Goal: Task Accomplishment & Management: Manage account settings

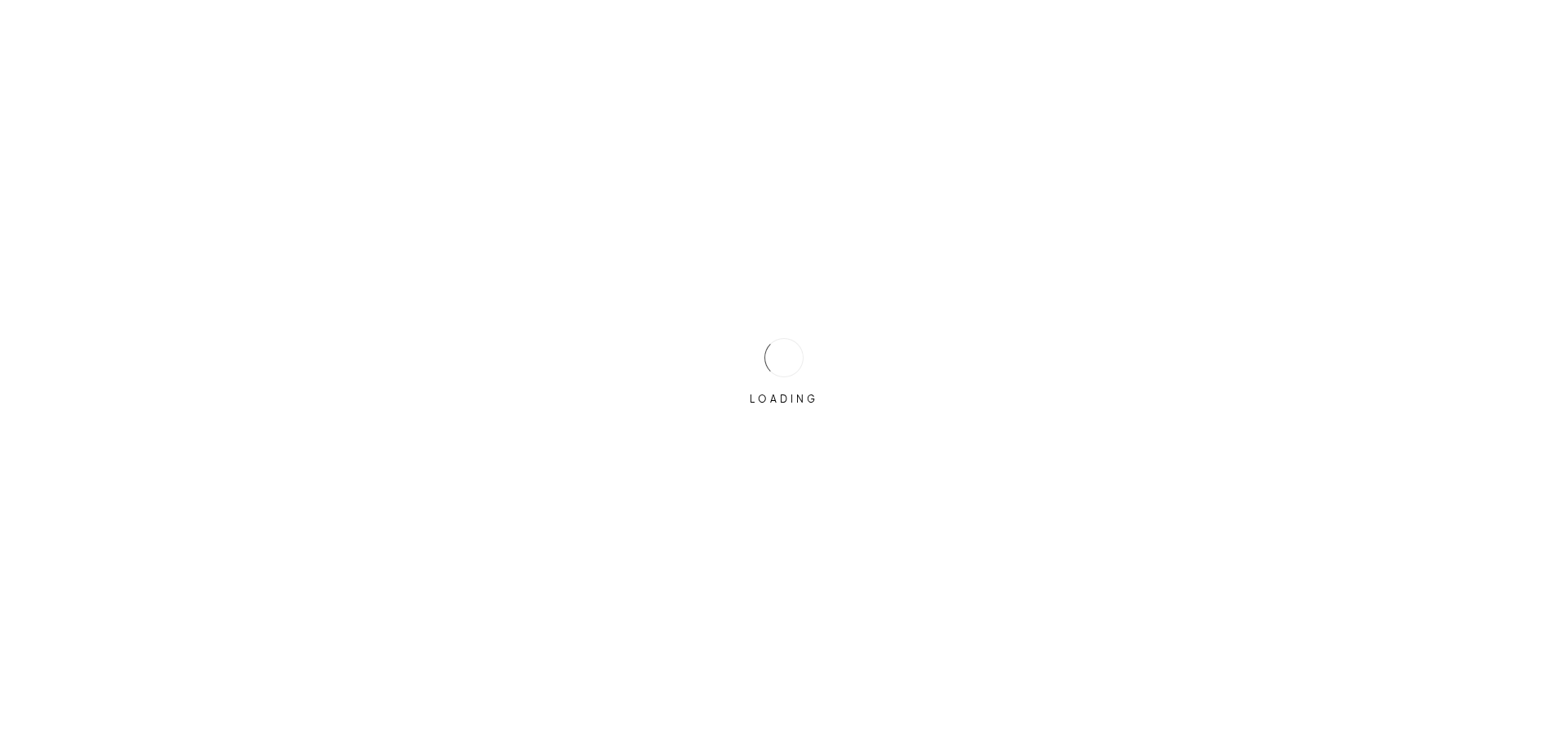
click at [782, 355] on div at bounding box center [784, 357] width 51 height 51
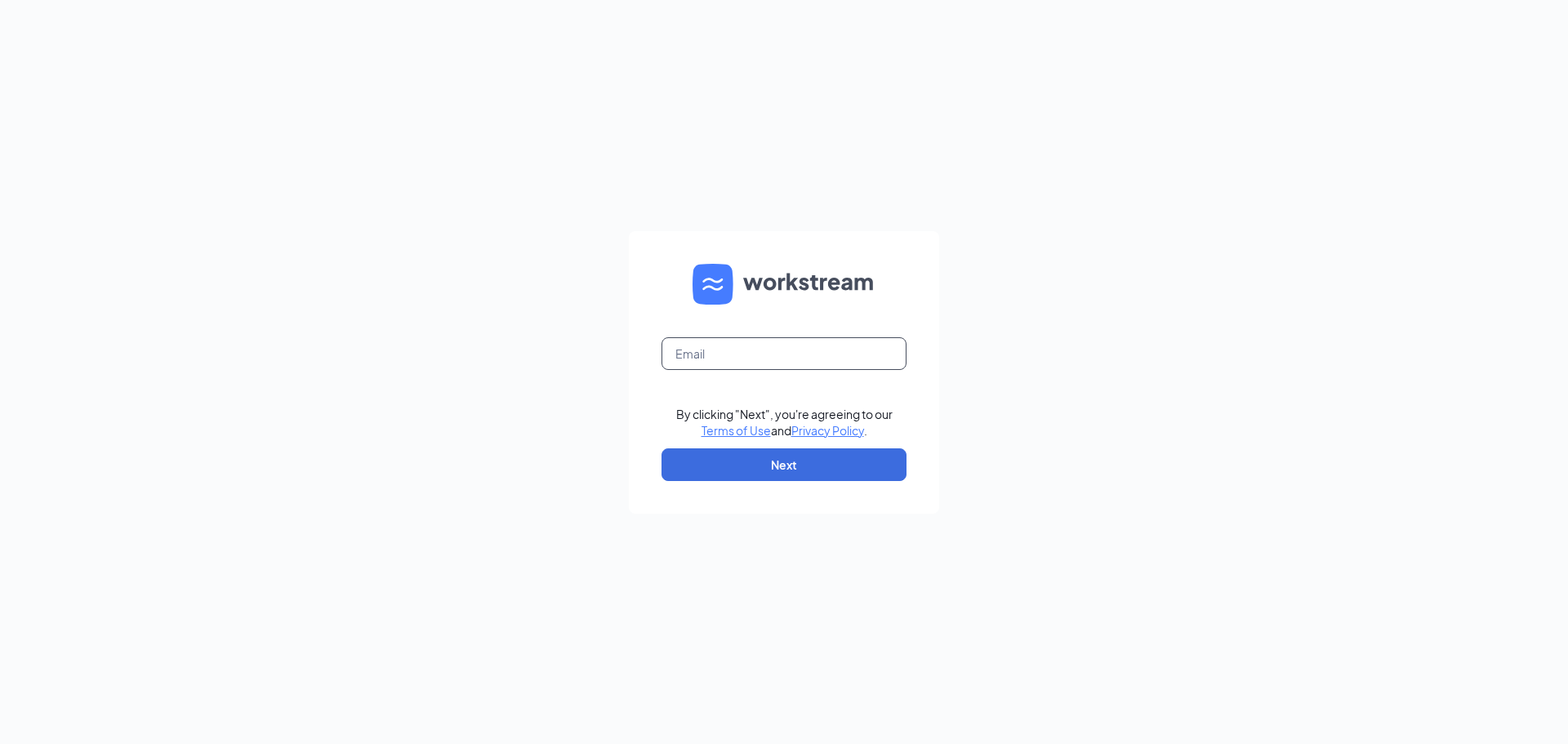
click at [782, 355] on input "text" at bounding box center [784, 353] width 245 height 32
type input "[PERSON_NAME][EMAIL_ADDRESS][DOMAIN_NAME]"
click at [798, 465] on button "Next" at bounding box center [784, 464] width 245 height 32
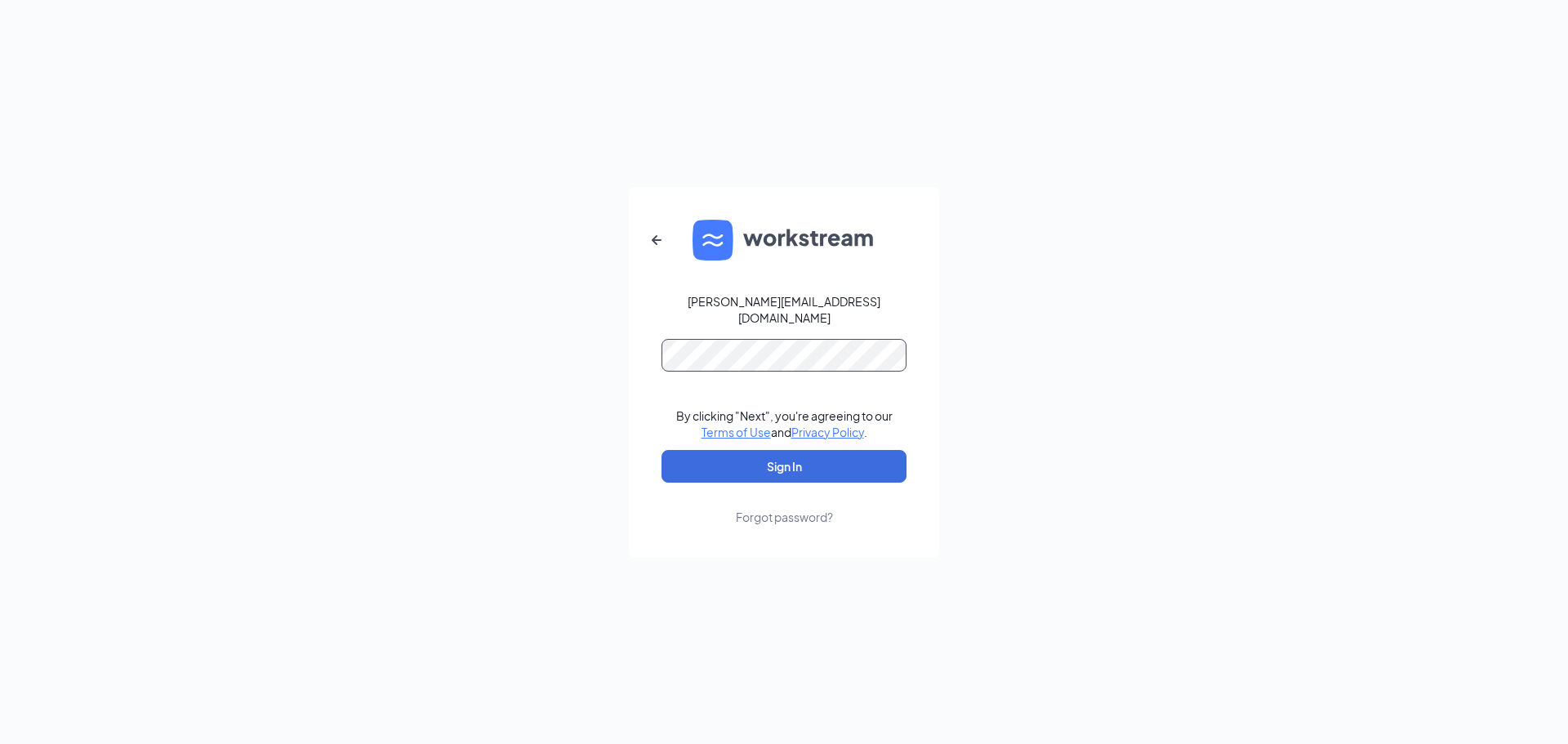
click at [661, 450] on button "Sign In" at bounding box center [784, 465] width 245 height 32
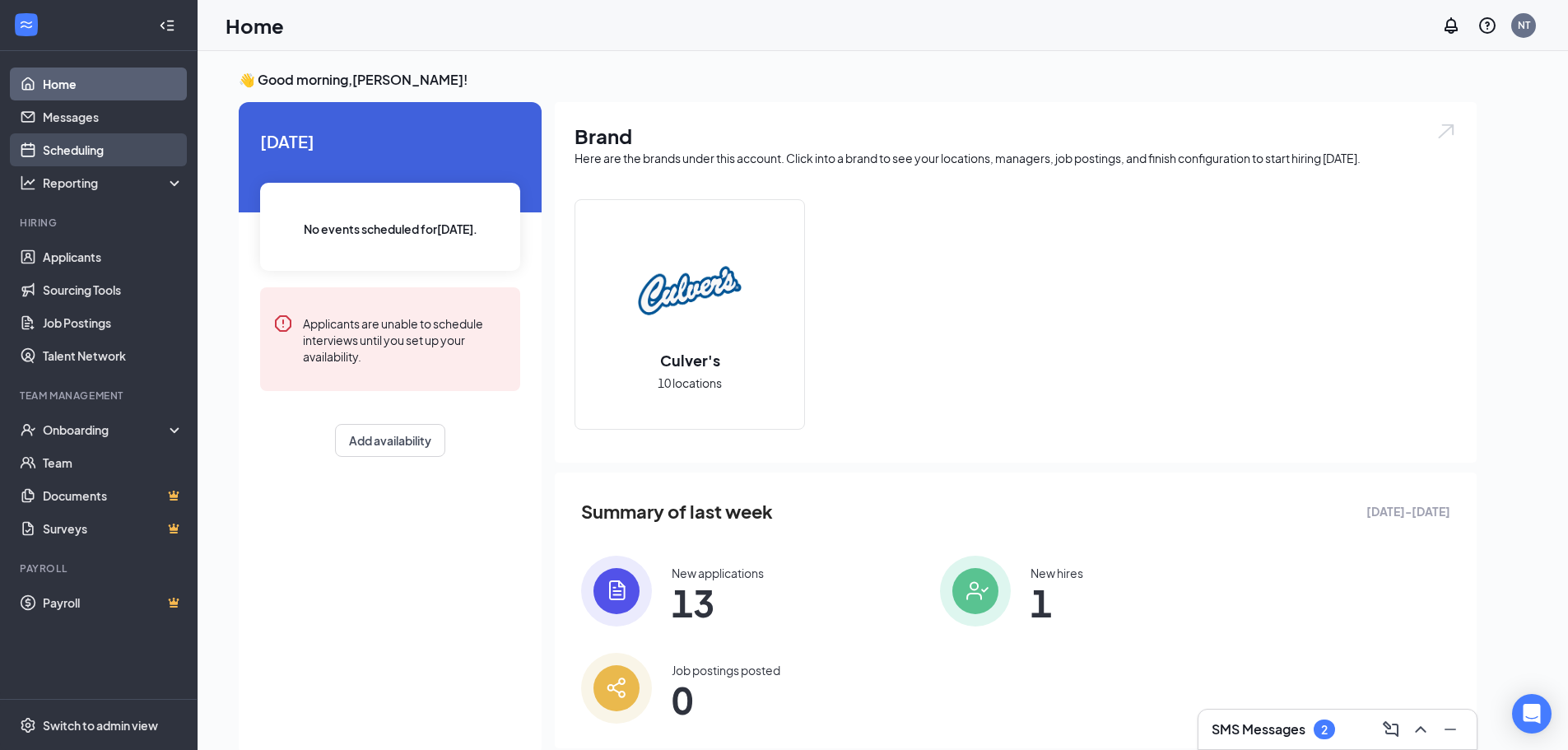
click at [91, 157] on link "Scheduling" at bounding box center [114, 149] width 141 height 33
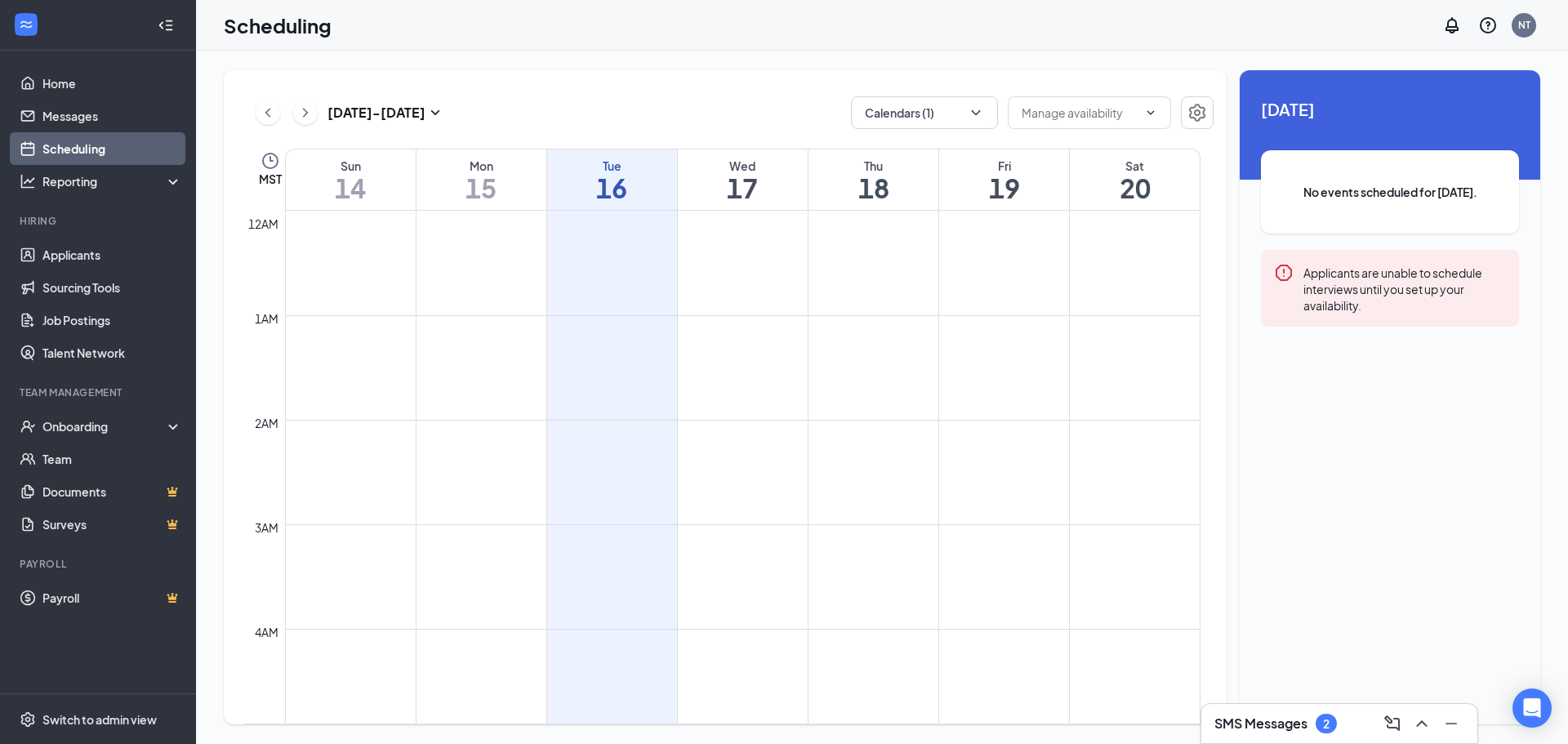
scroll to position [803, 0]
click at [986, 116] on button "Calendars (1)" at bounding box center [924, 112] width 147 height 32
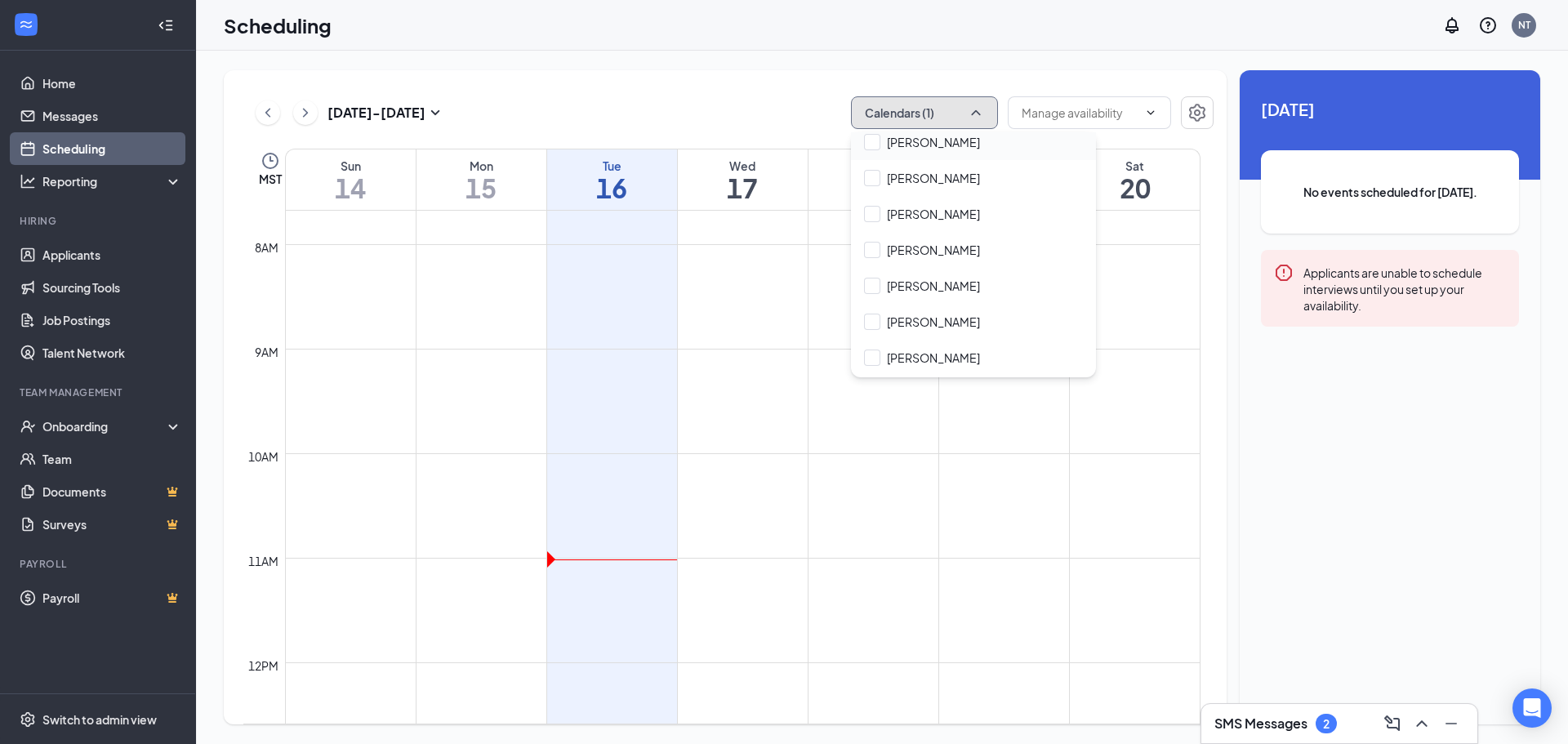
scroll to position [898, 0]
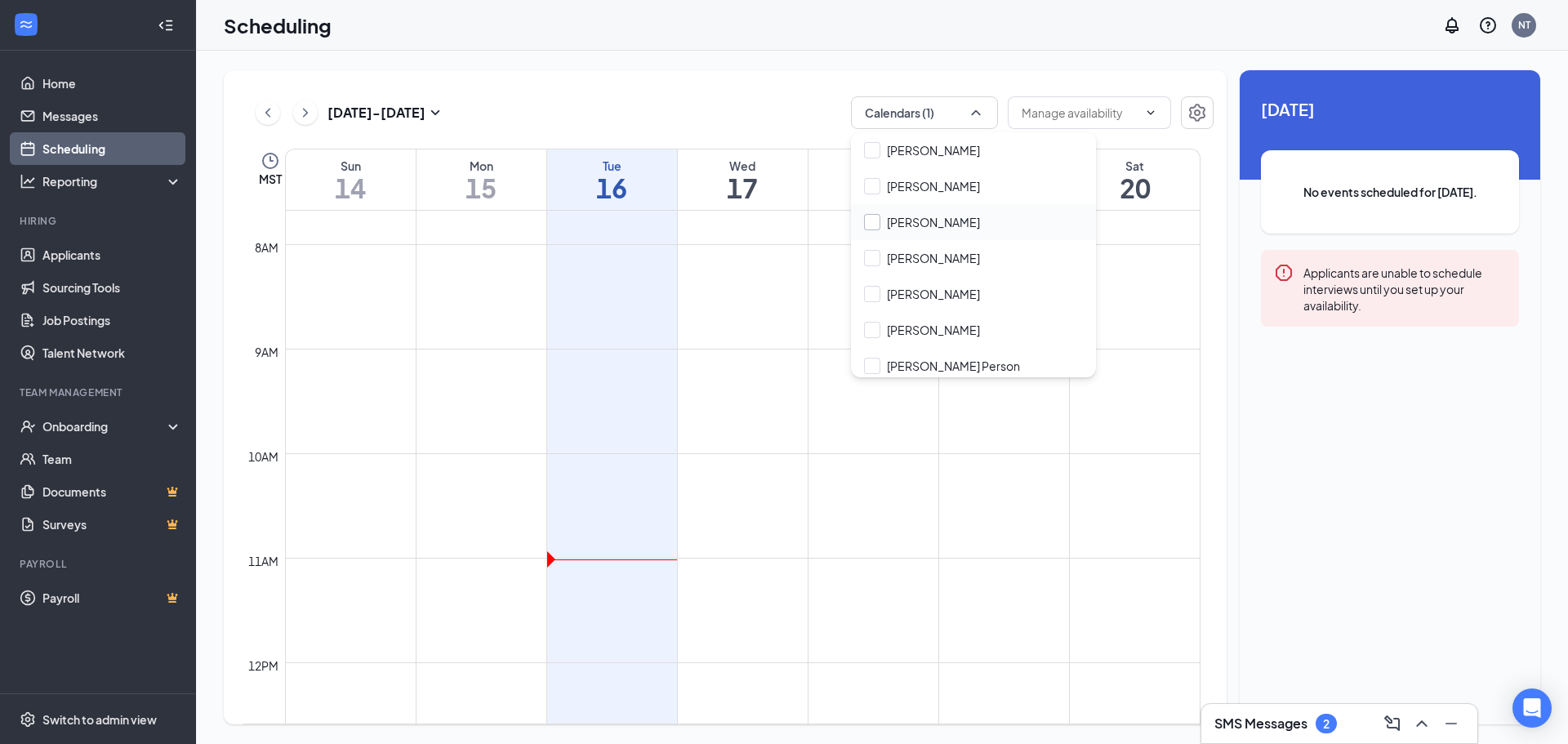
click at [966, 220] on input "[PERSON_NAME]" at bounding box center [922, 222] width 116 height 17
checkbox input "true"
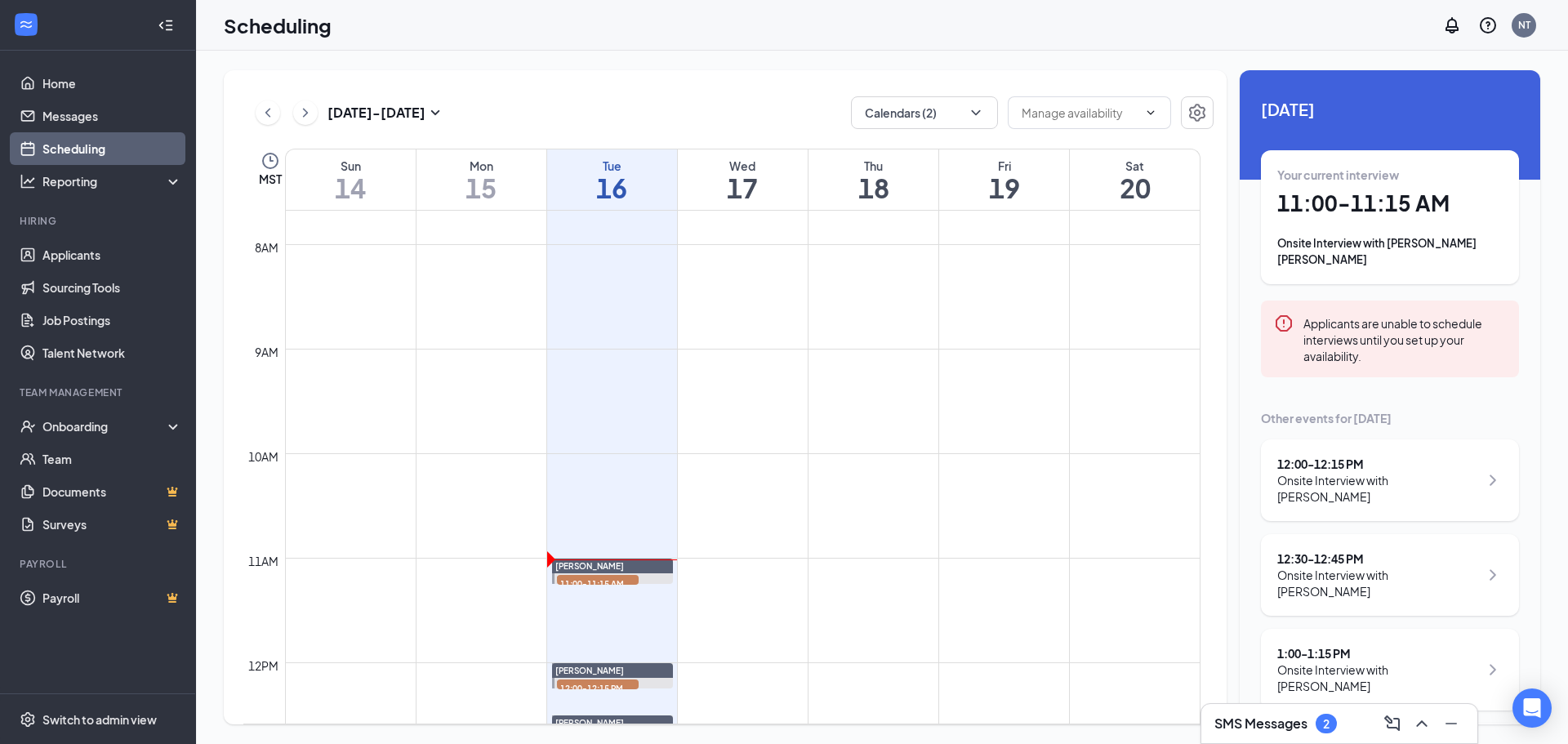
click at [1310, 195] on h1 "11:00 - 11:15 AM" at bounding box center [1390, 203] width 225 height 28
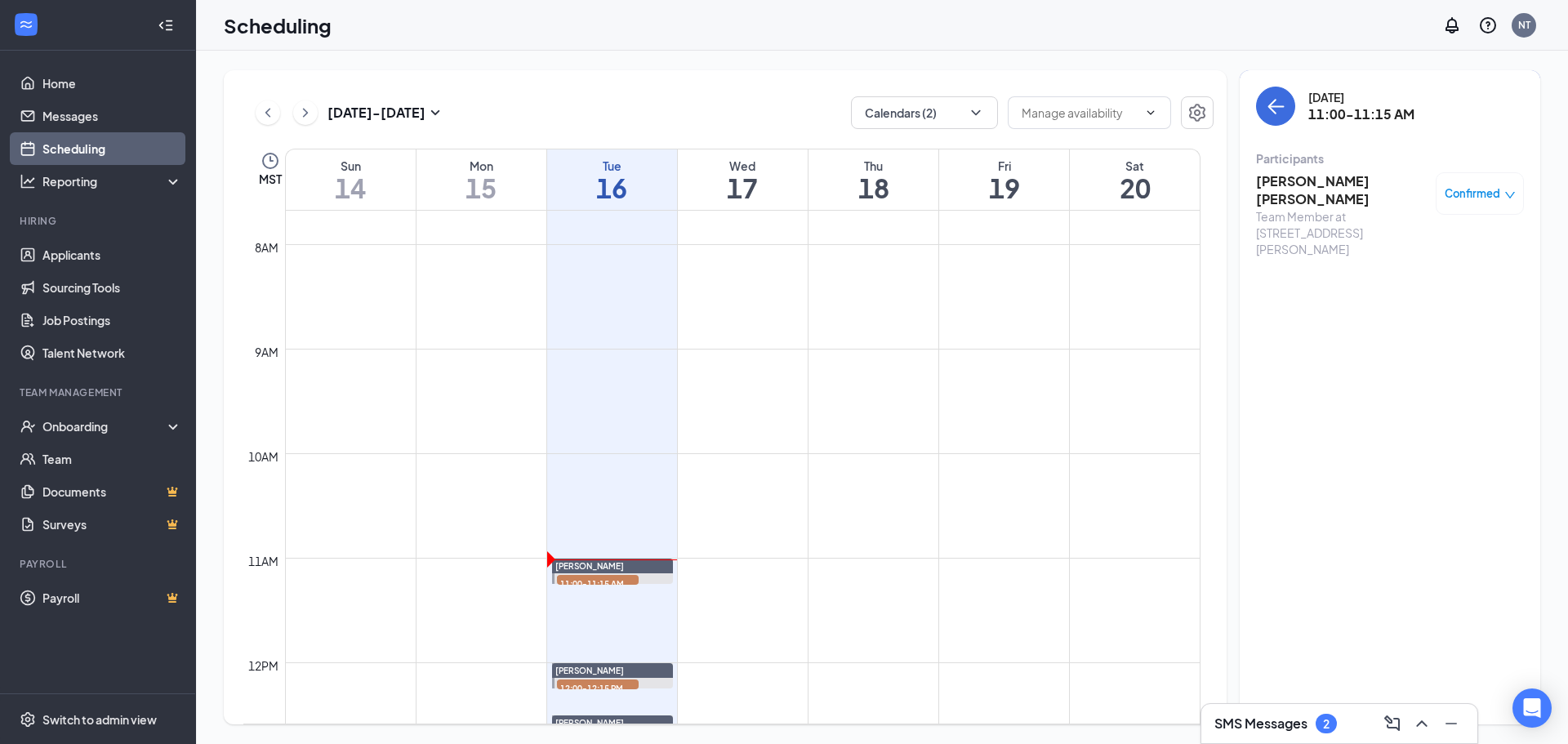
click at [1297, 180] on h3 "Becker Gomez" at bounding box center [1342, 189] width 171 height 36
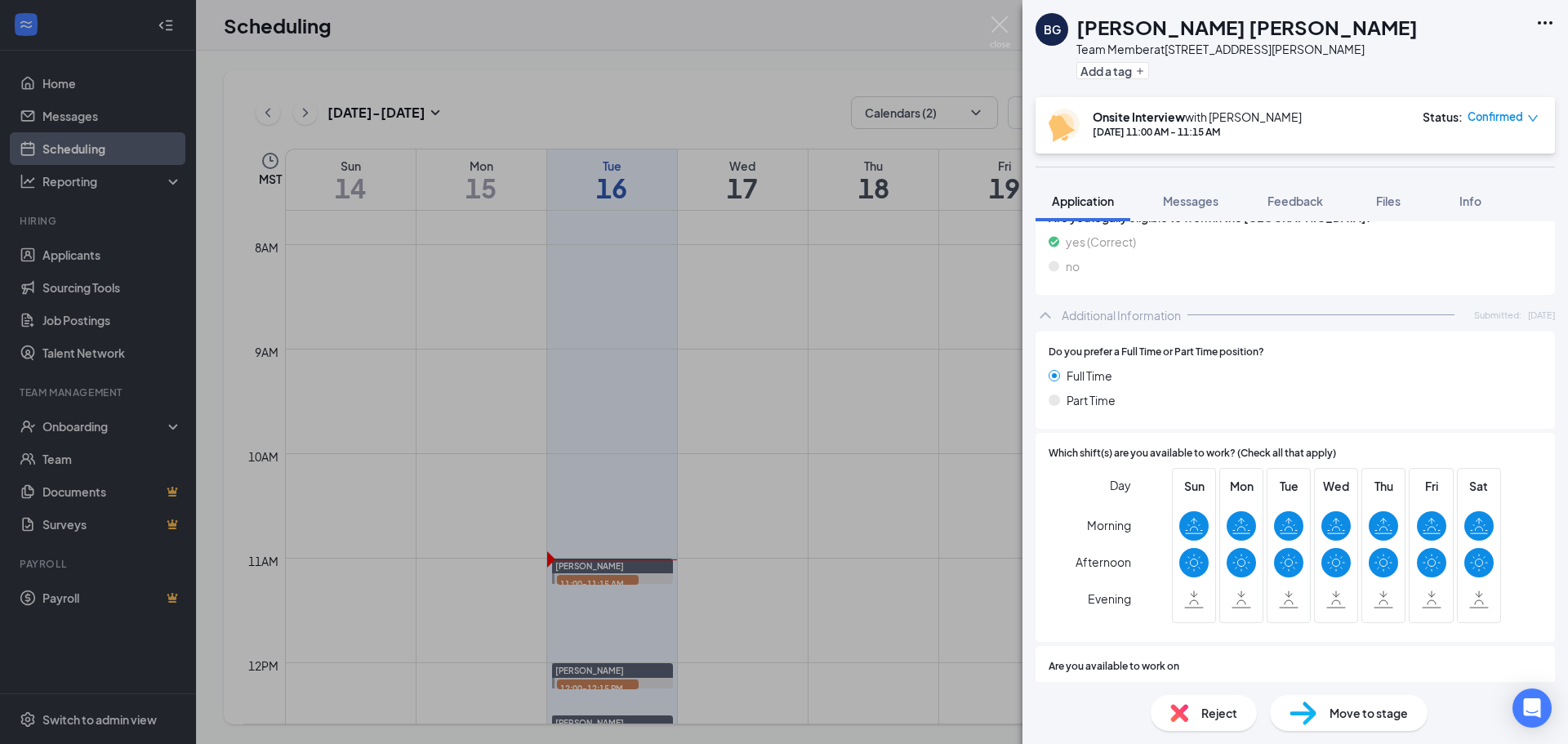
scroll to position [571, 0]
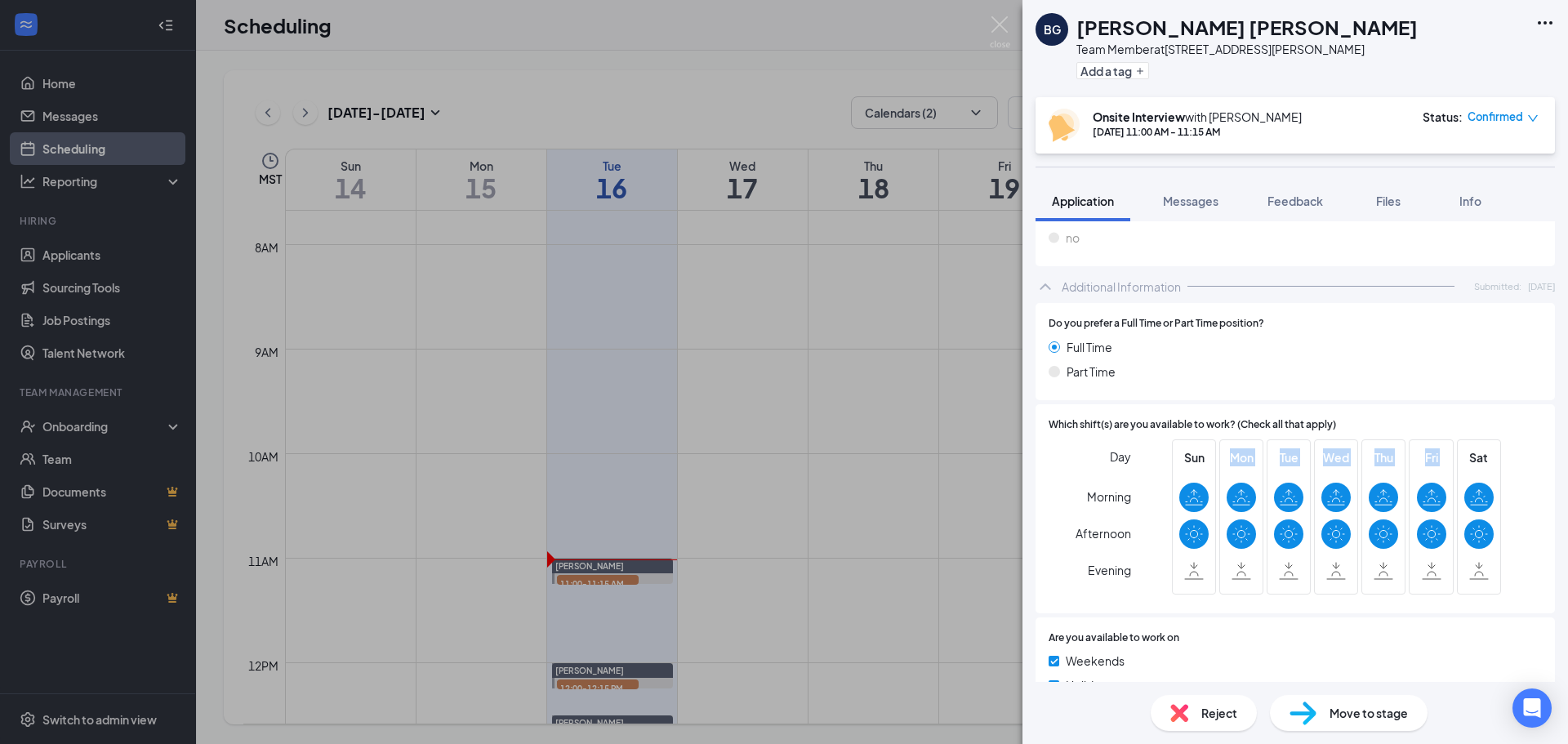
drag, startPoint x: 1177, startPoint y: 483, endPoint x: 1458, endPoint y: 452, distance: 282.7
click at [1457, 452] on div "Sun Mon Tue Wed Thu Fri Sat" at bounding box center [1336, 517] width 329 height 155
click at [1504, 468] on div "Day Morning Afternoon Evening Sun Mon Tue Wed Thu Fri Sat" at bounding box center [1295, 520] width 494 height 161
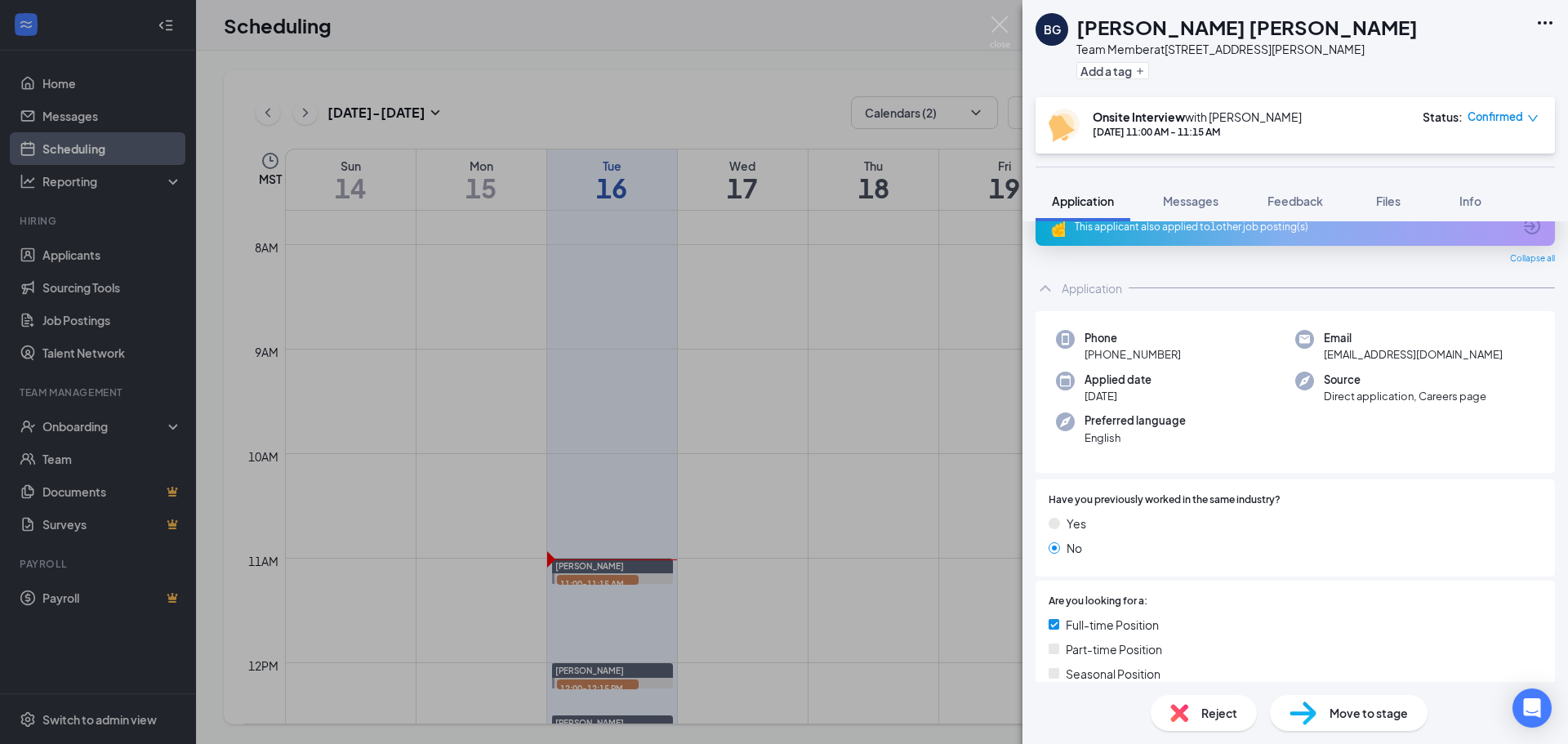
scroll to position [0, 0]
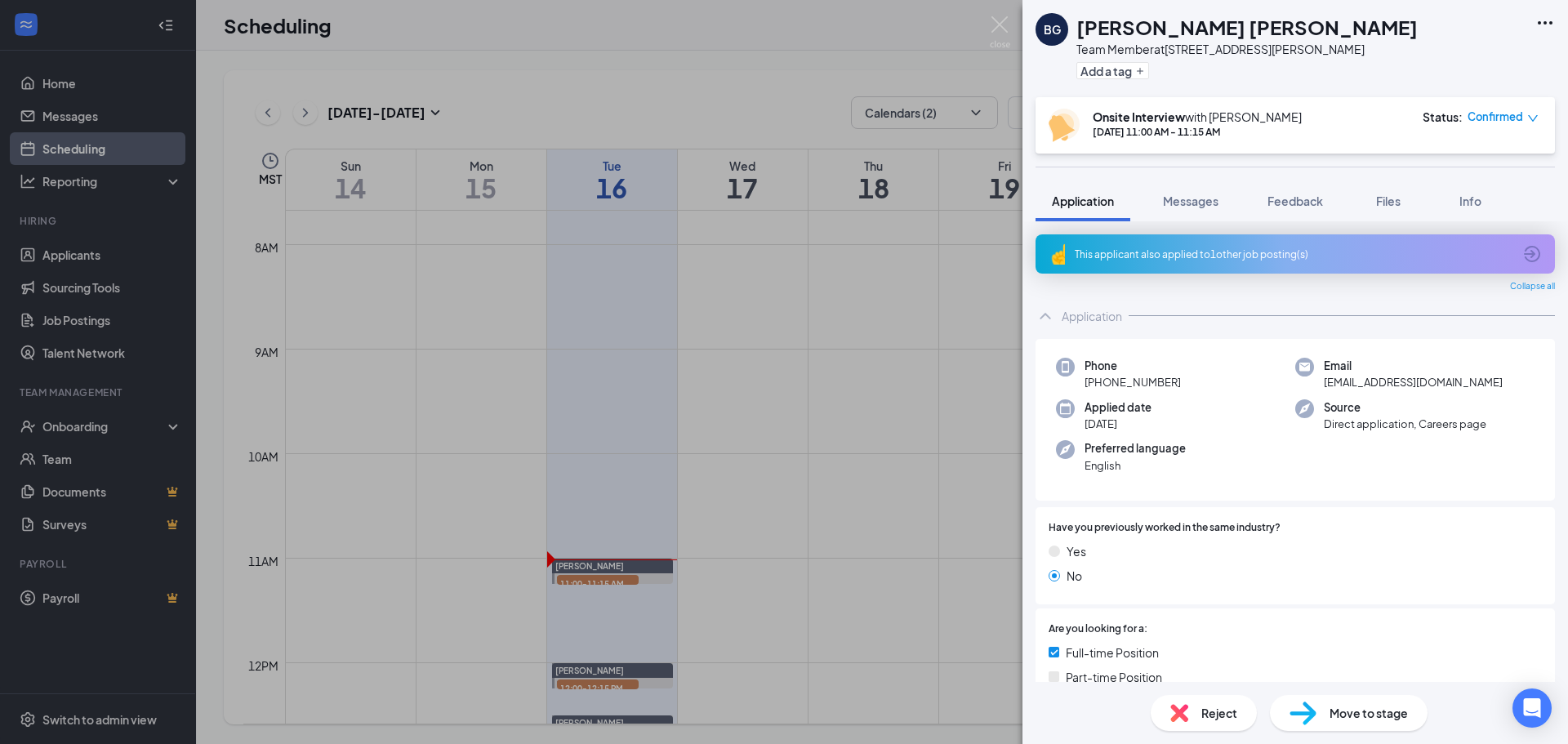
click at [1203, 258] on div "This applicant also applied to 1 other job posting(s)" at bounding box center [1293, 254] width 438 height 14
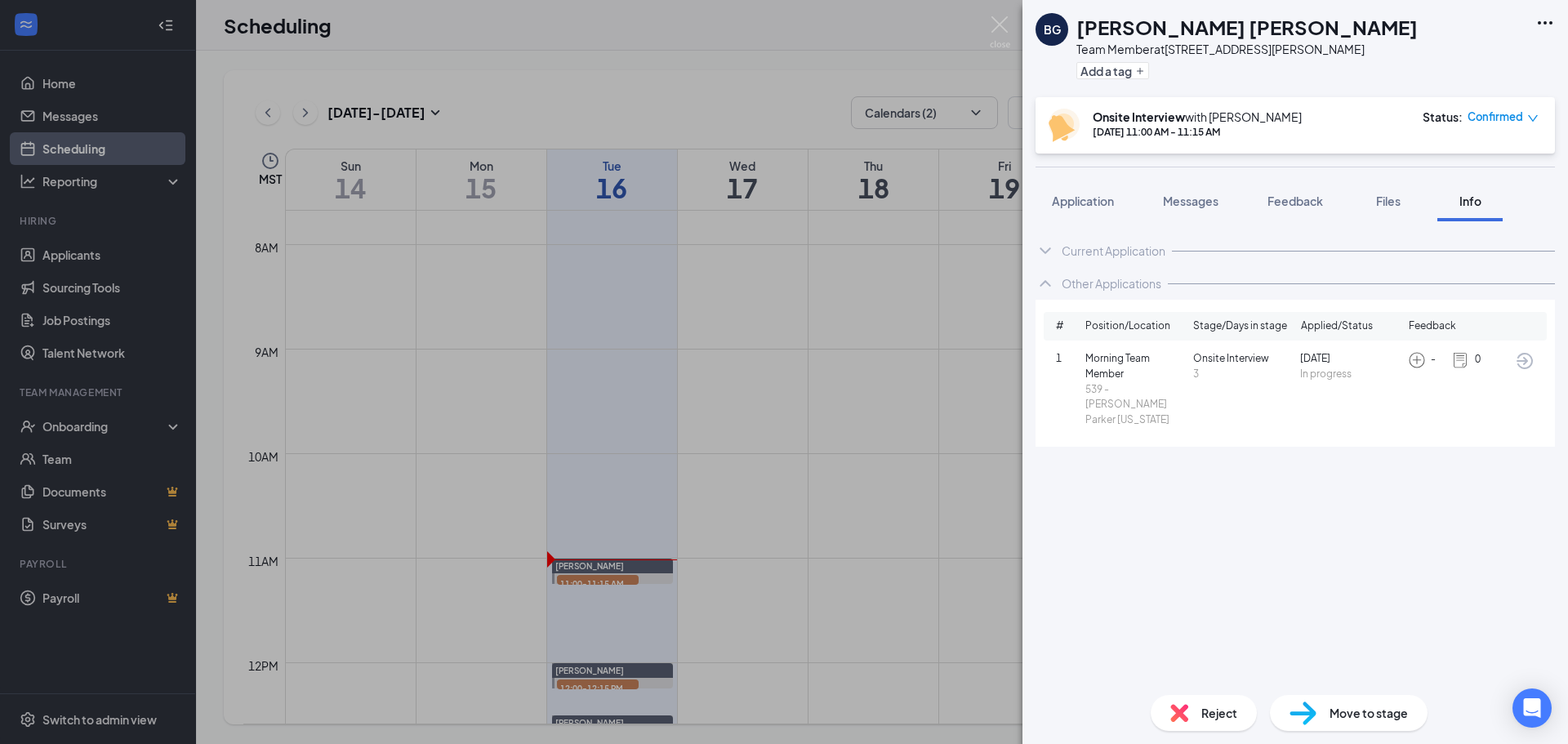
drag, startPoint x: 1216, startPoint y: 370, endPoint x: 1200, endPoint y: 369, distance: 16.0
click at [1200, 369] on span "3" at bounding box center [1244, 375] width 101 height 16
click at [1053, 203] on span "Application" at bounding box center [1082, 201] width 62 height 15
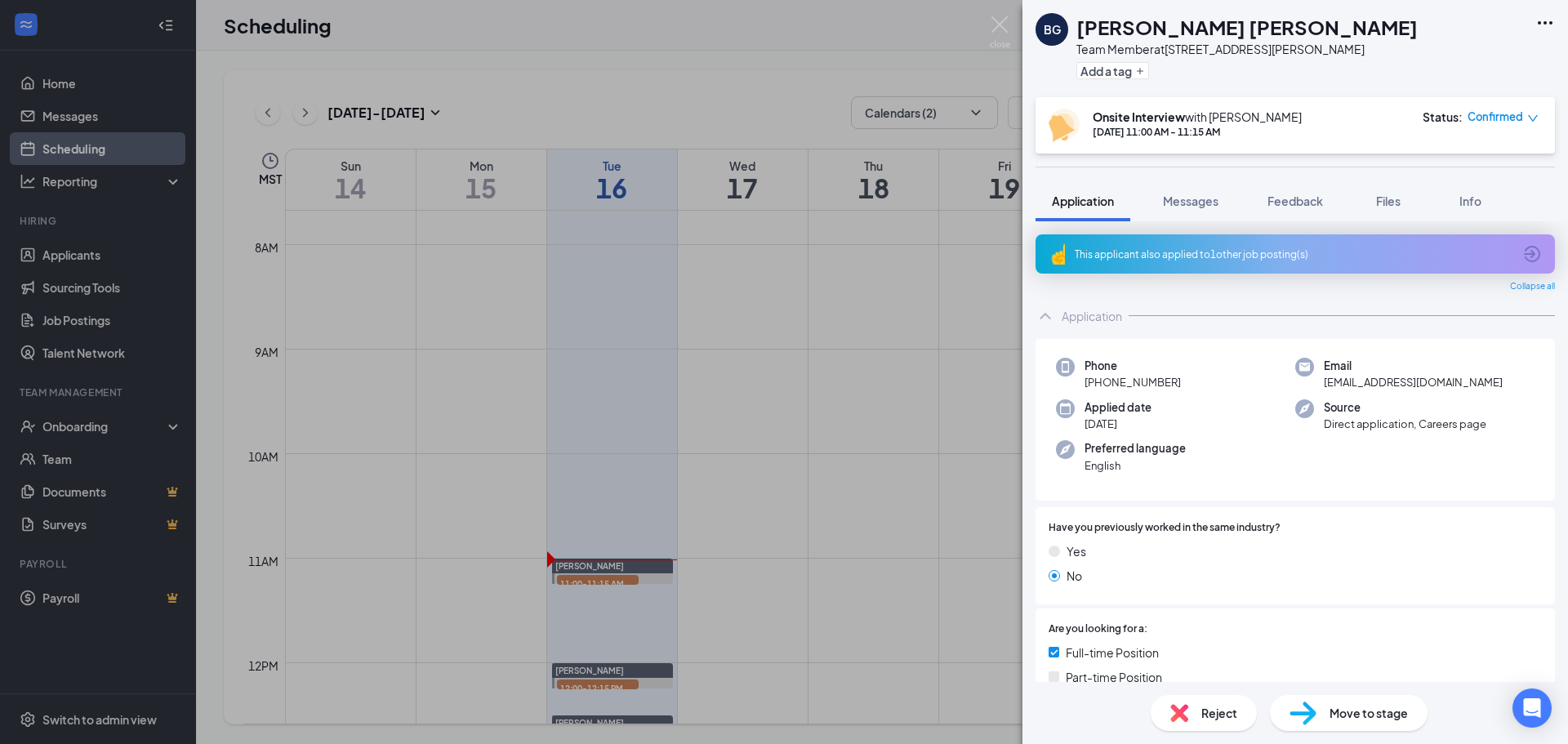
click at [836, 338] on div "BG Becker Gomez Team Member at 359 - Thompson Pkwy Add a tag Onsite Interview w…" at bounding box center [784, 372] width 1568 height 744
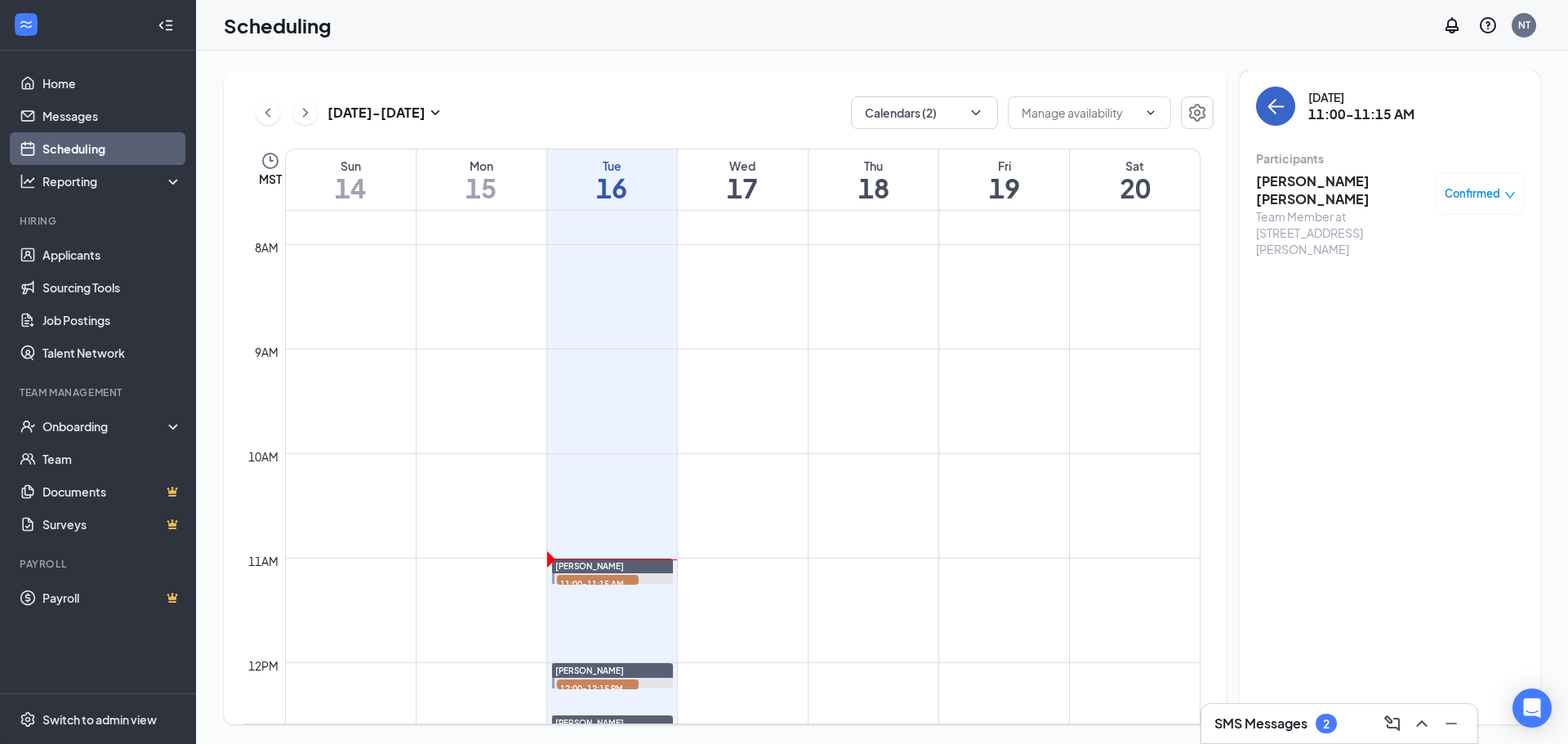
click at [1270, 119] on button "back-button" at bounding box center [1275, 106] width 39 height 39
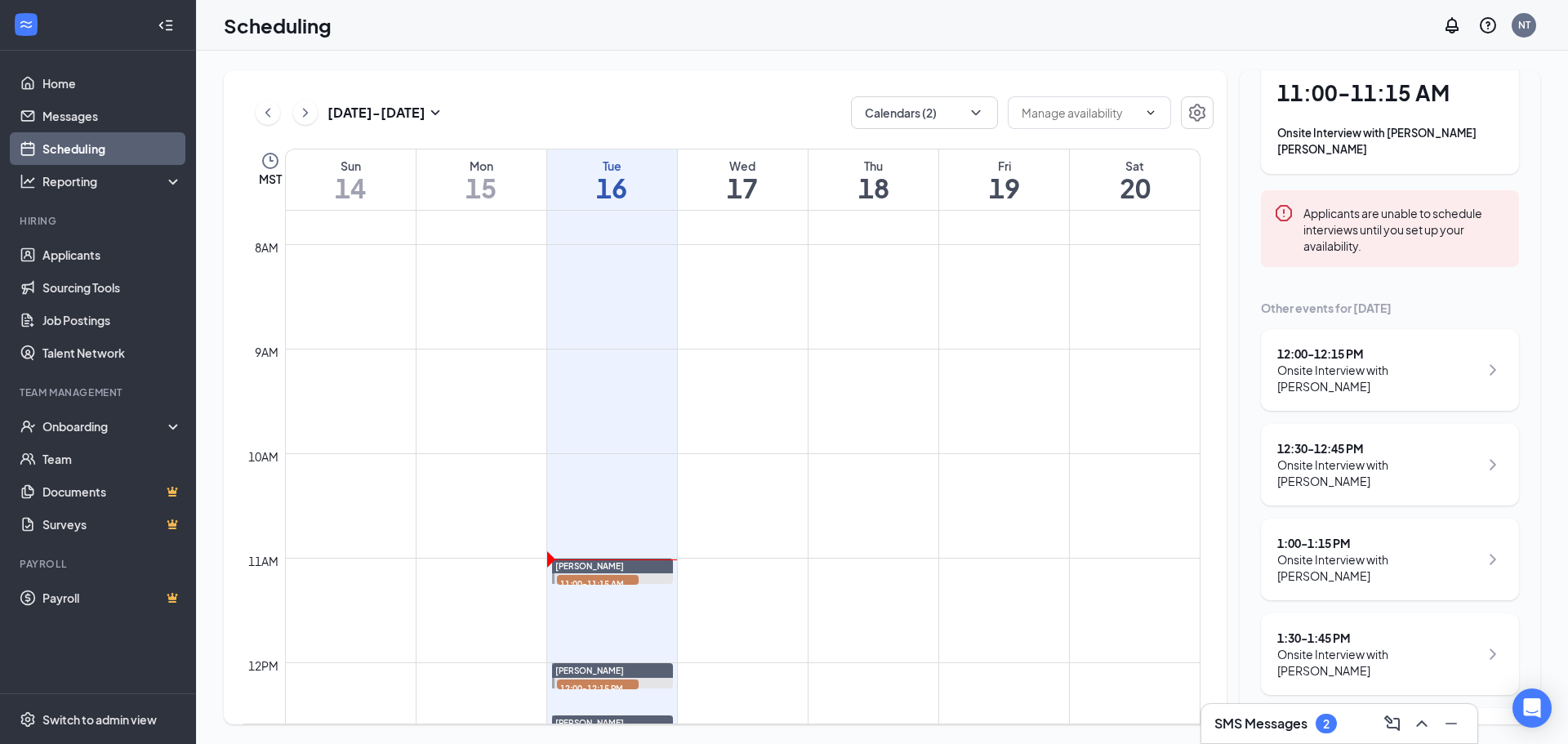
scroll to position [136, 0]
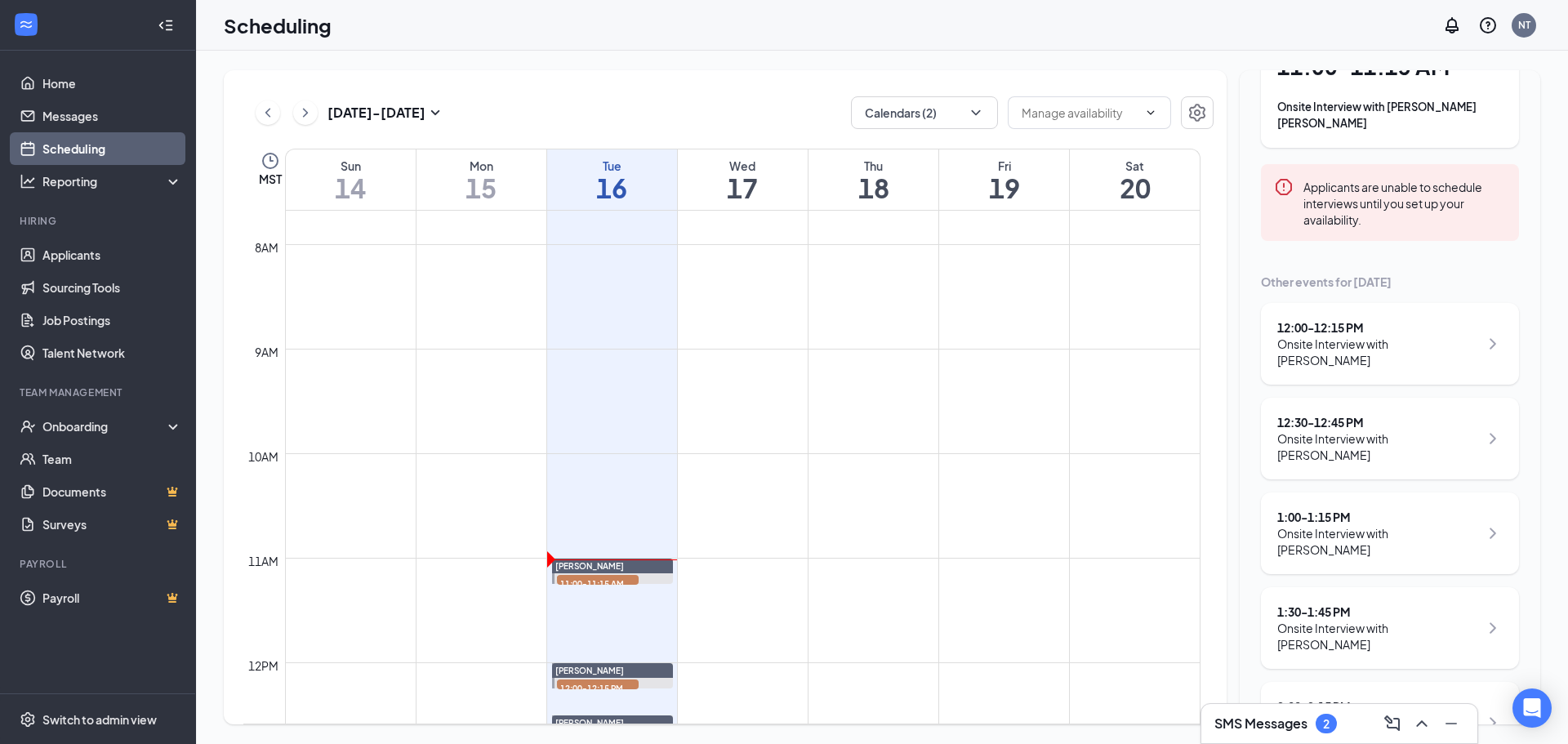
click at [1430, 431] on div "Onsite Interview with MELINDA MORENO" at bounding box center [1378, 446] width 202 height 32
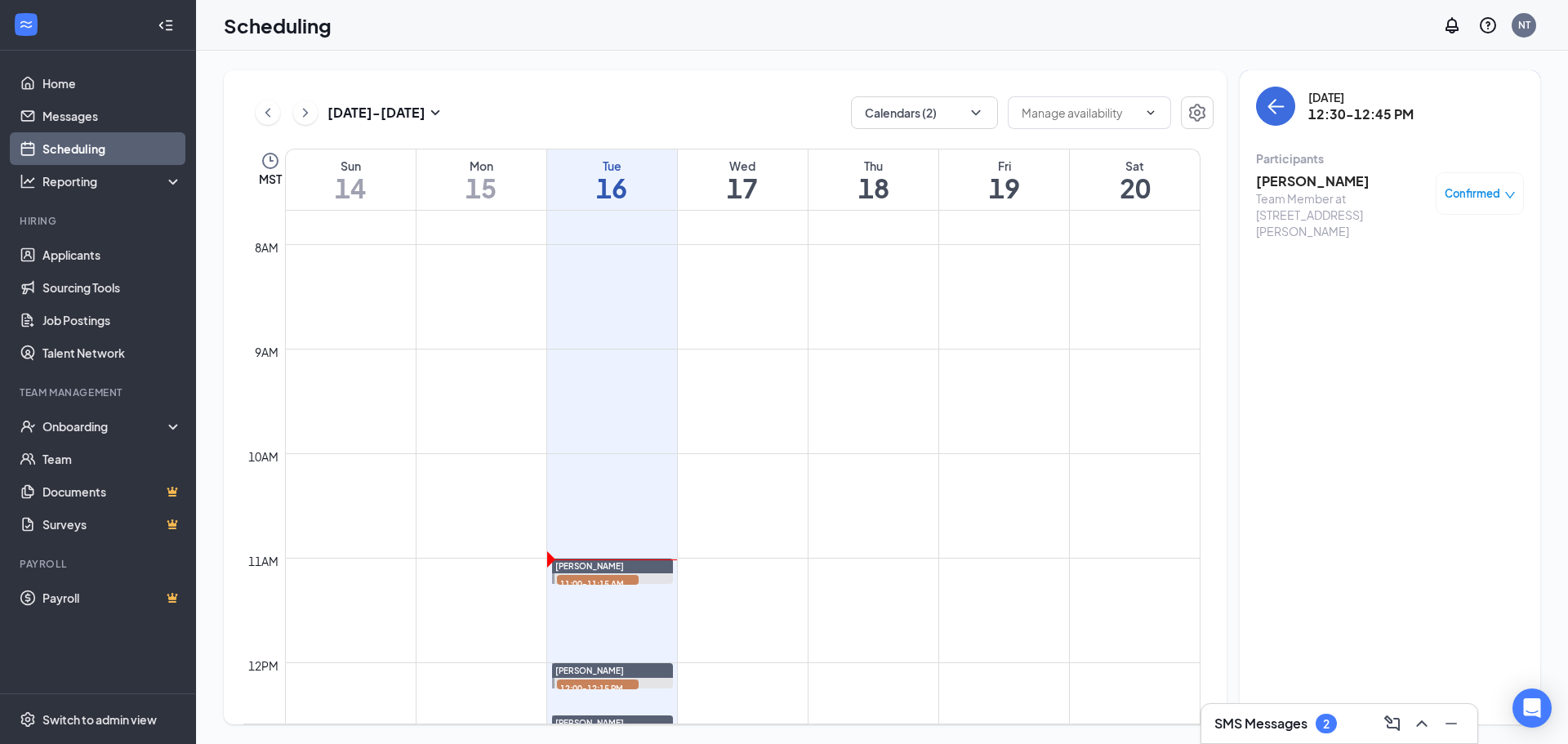
click at [1329, 183] on h3 "MELINDA MORENO" at bounding box center [1342, 181] width 171 height 18
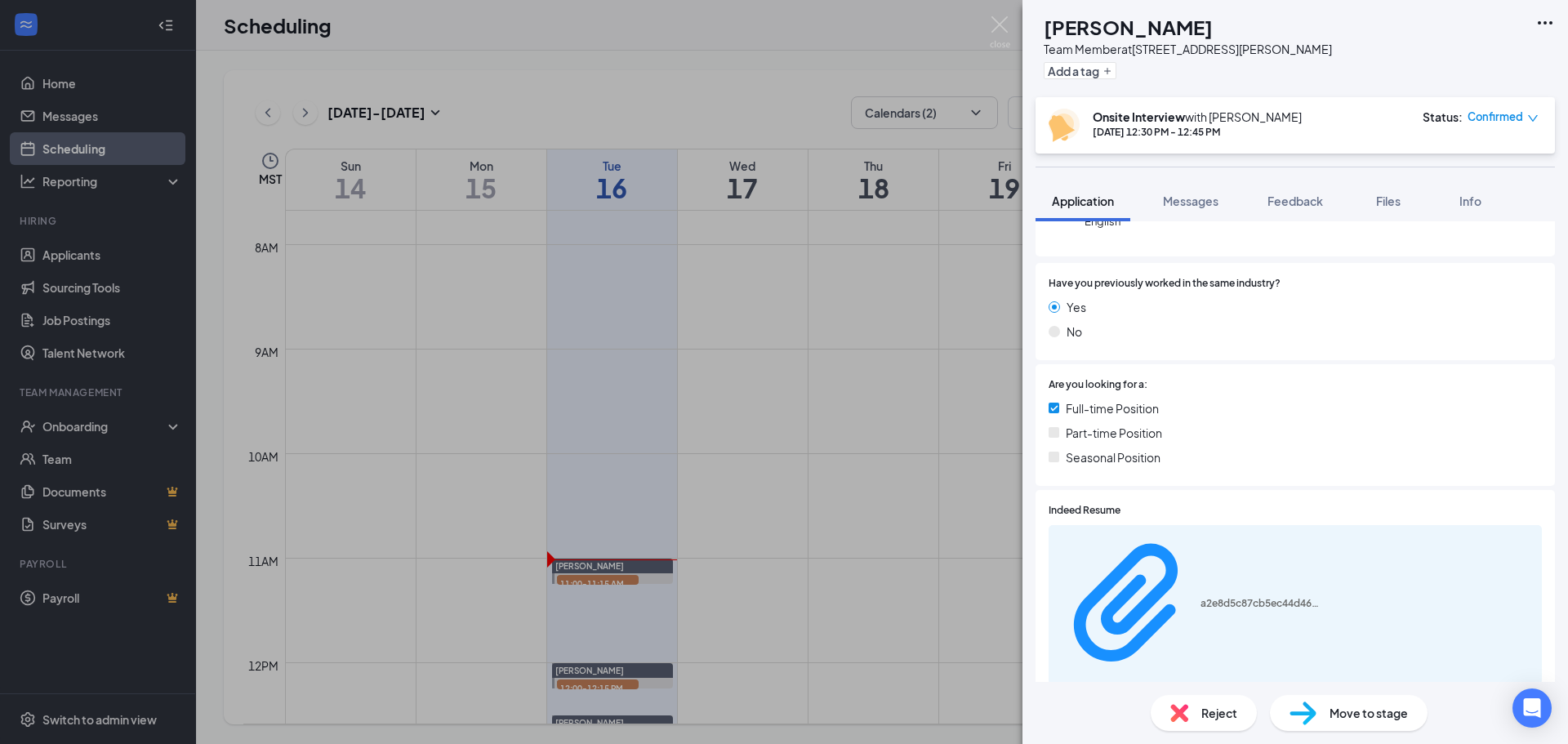
scroll to position [490, 0]
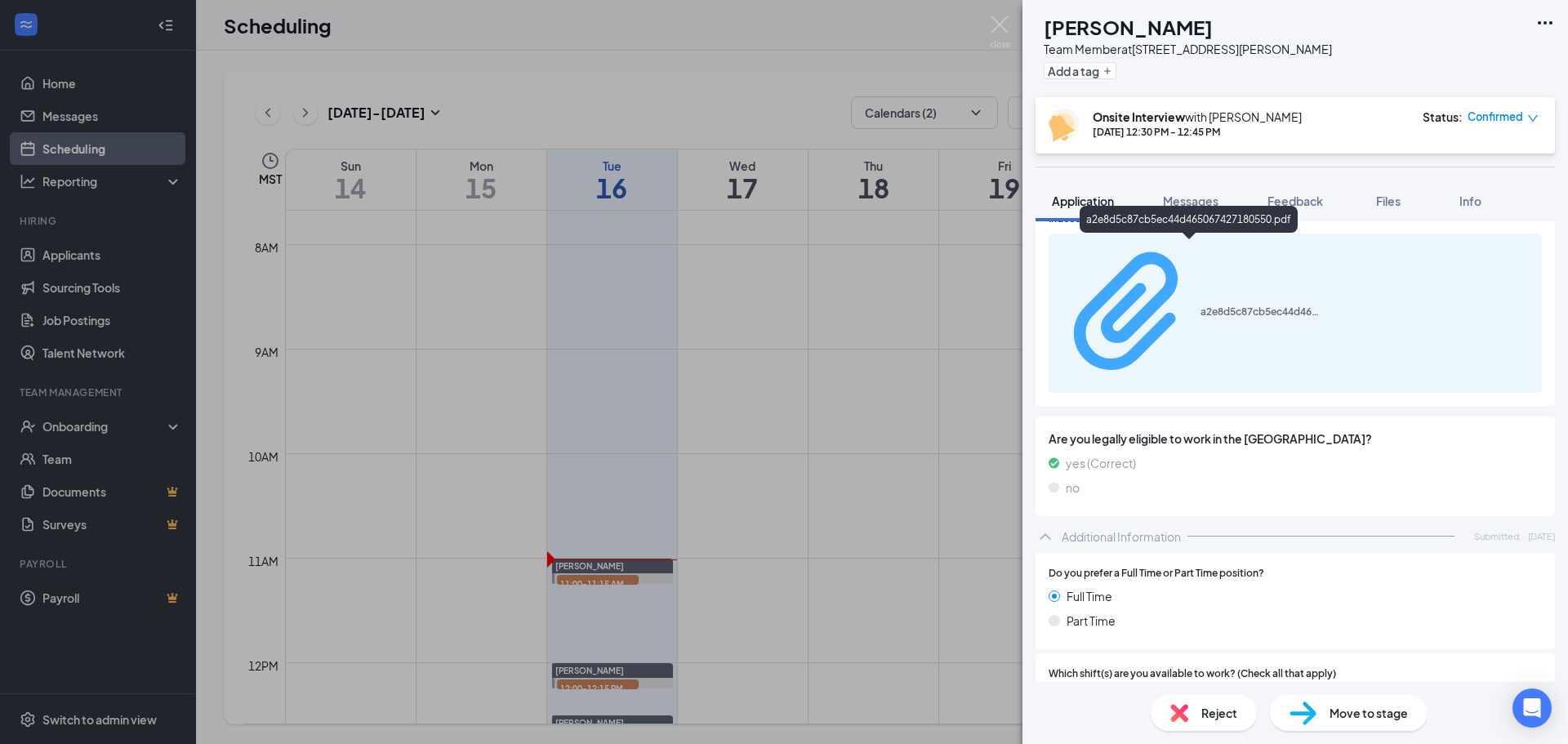
click at [1240, 306] on div "a2e8d5c87cb5ec44d465067427180550.pdf" at bounding box center [1261, 312] width 122 height 13
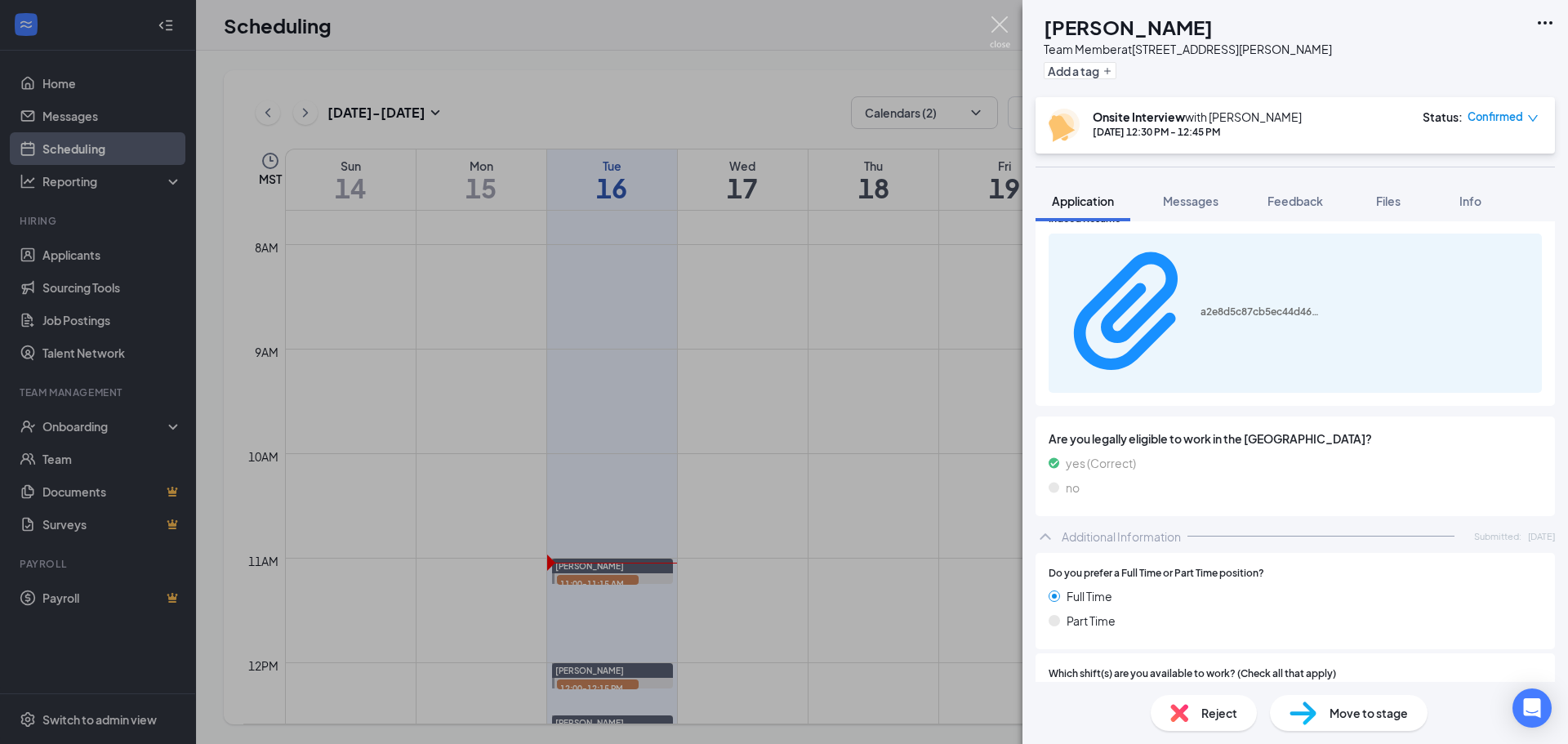
click at [1004, 24] on img at bounding box center [999, 32] width 20 height 31
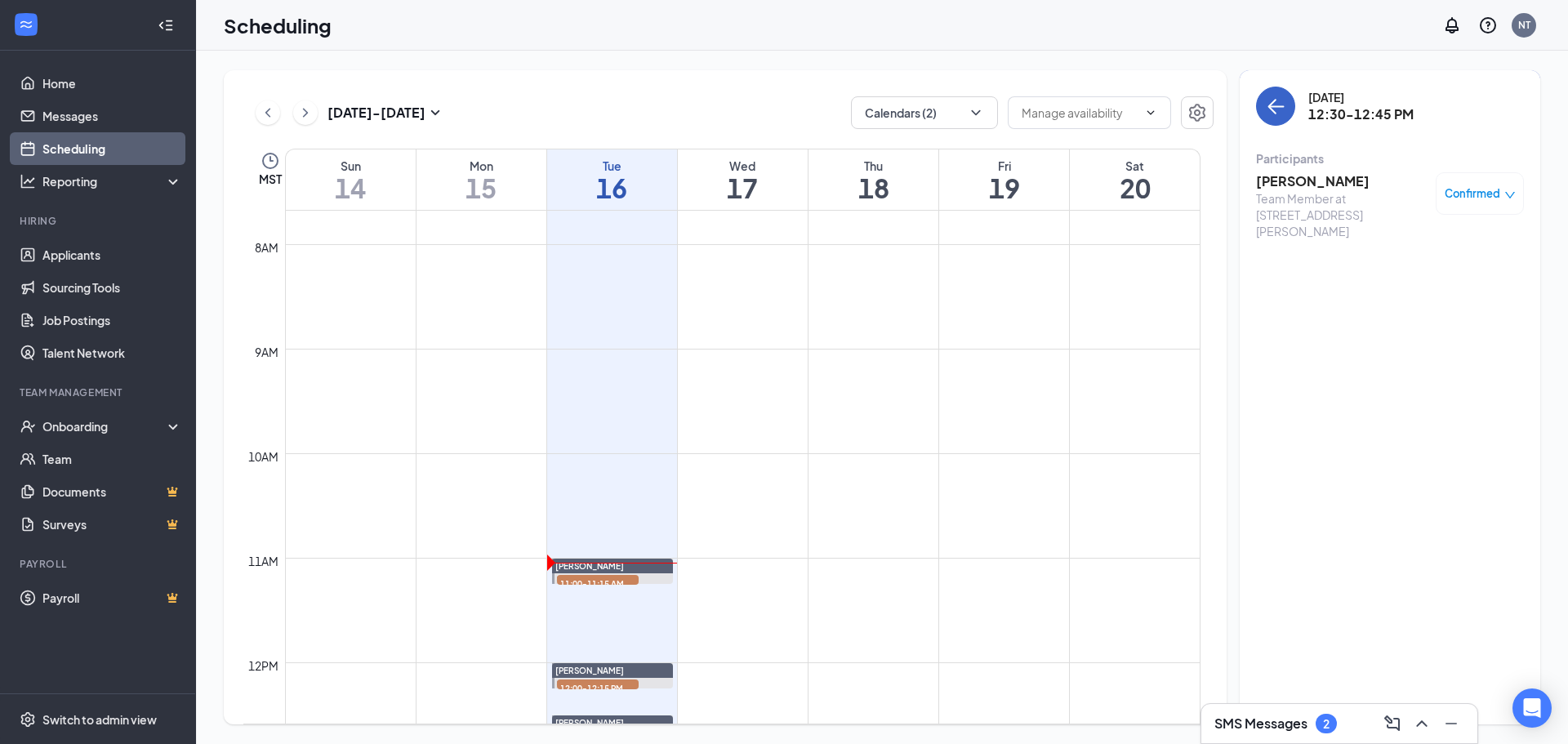
click at [1277, 121] on button "back-button" at bounding box center [1275, 106] width 39 height 39
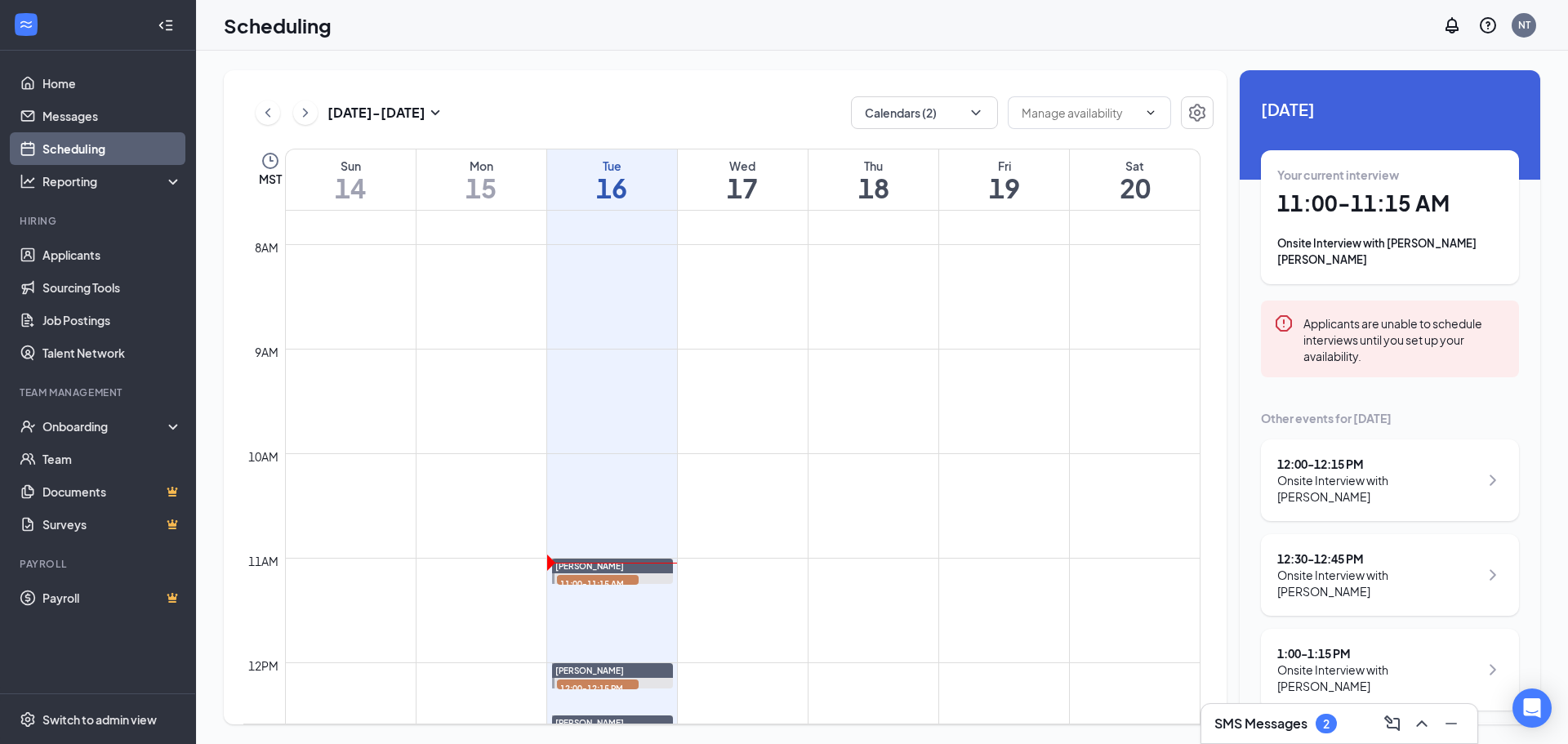
click at [1344, 733] on div "SMS Messages 2" at bounding box center [1339, 723] width 250 height 26
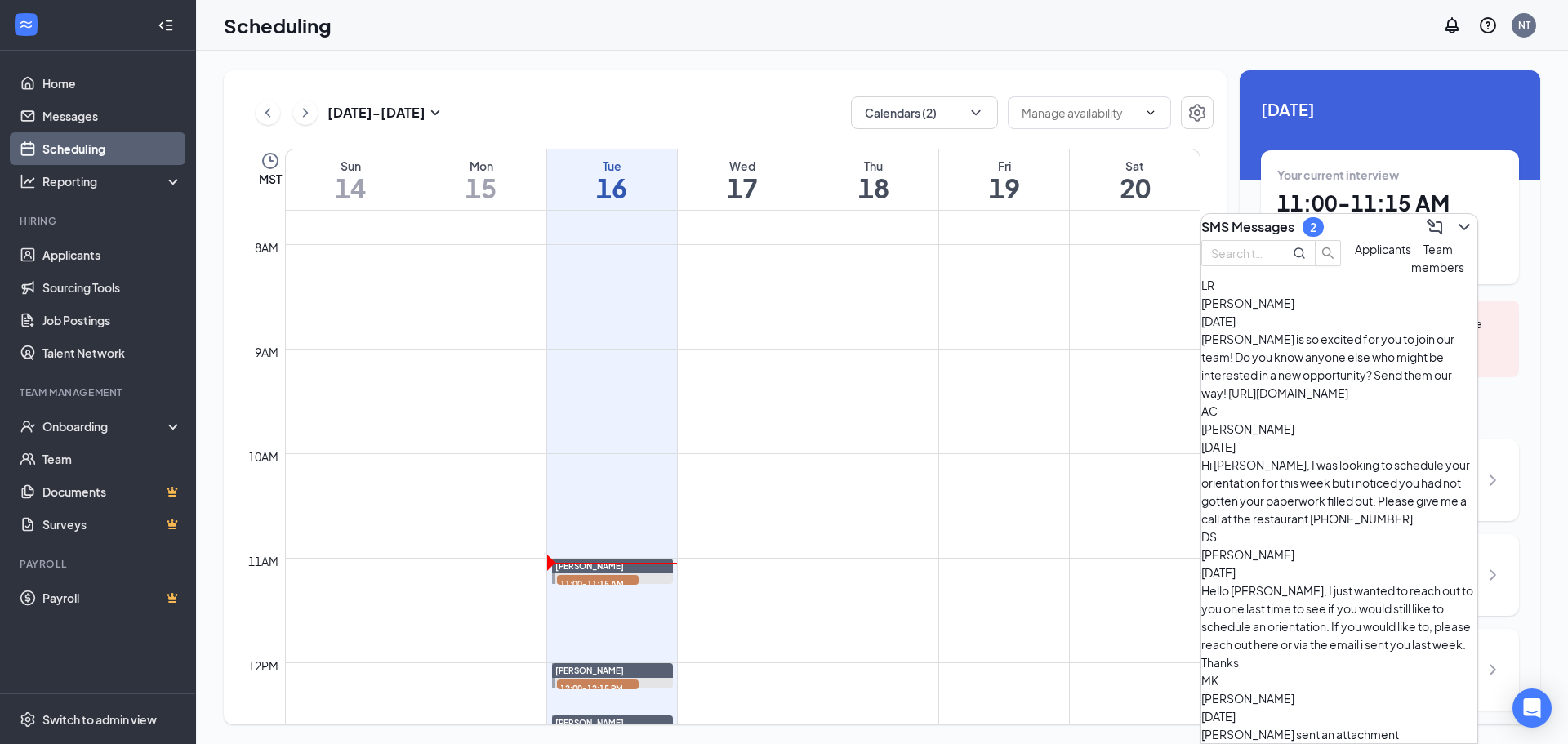
click at [1355, 257] on span "Applicants" at bounding box center [1383, 249] width 56 height 15
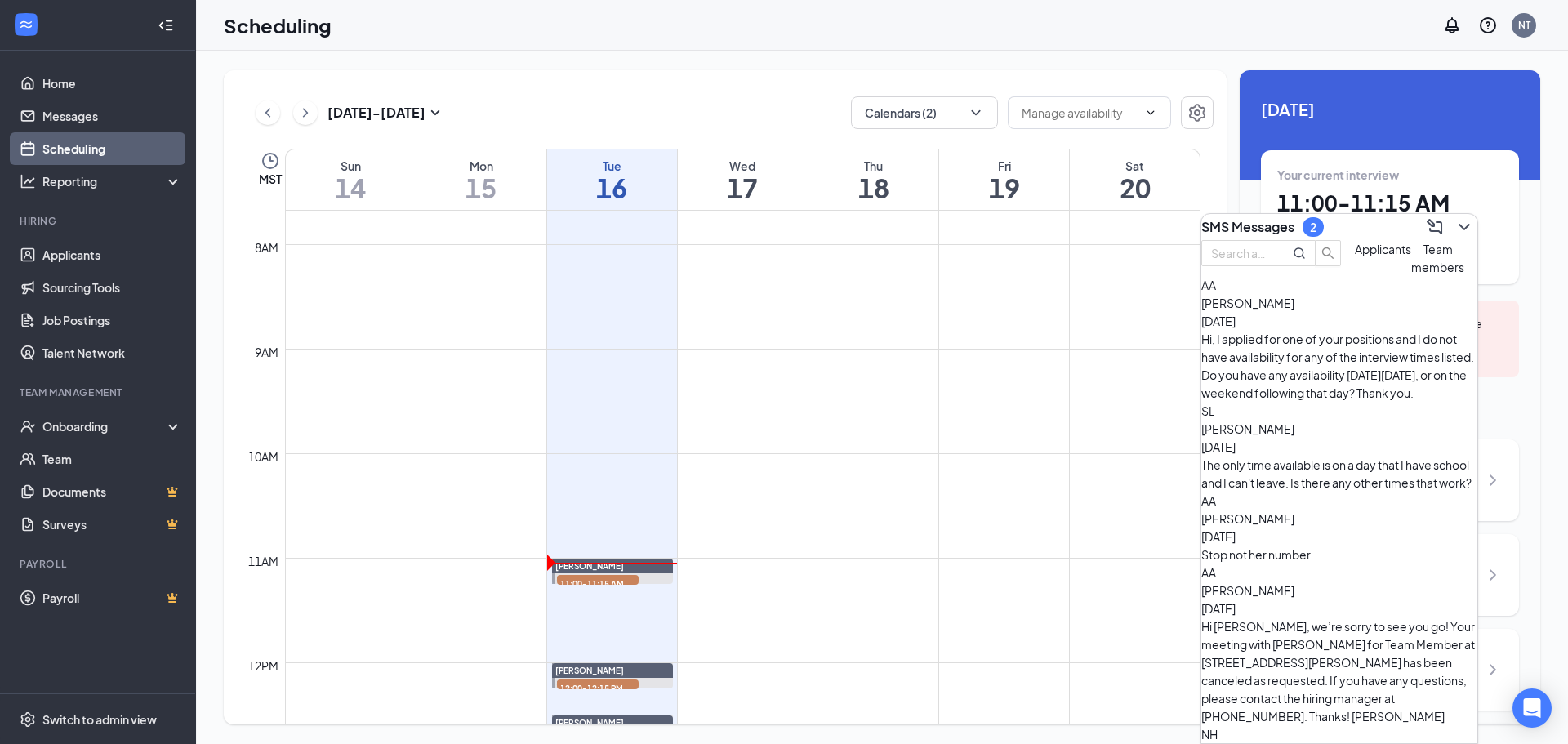
click at [1295, 310] on span "Adrian Anaya" at bounding box center [1247, 302] width 93 height 15
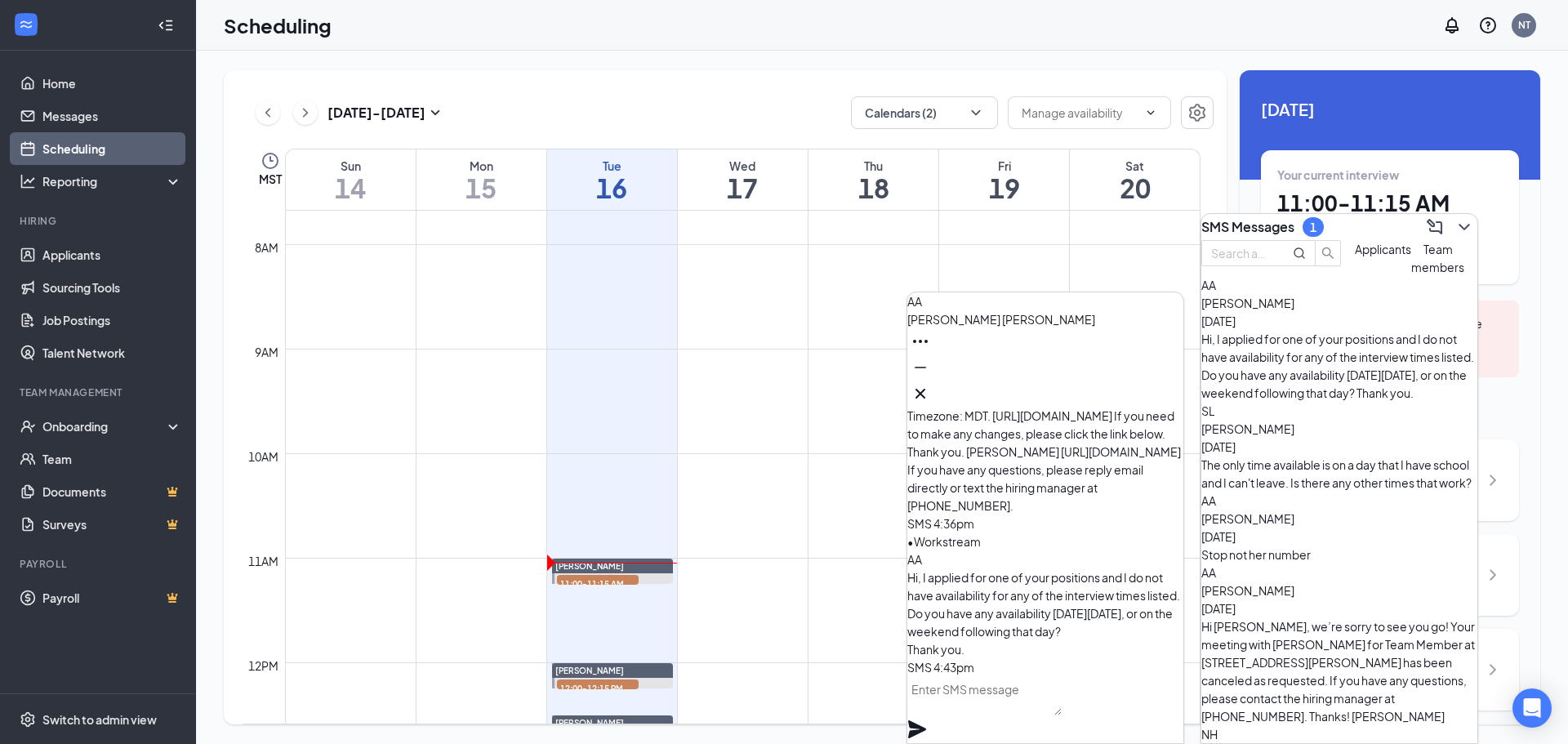
click at [1302, 456] on div "The only time available is on a day that I have school and I can't leave. Is th…" at bounding box center [1339, 473] width 276 height 36
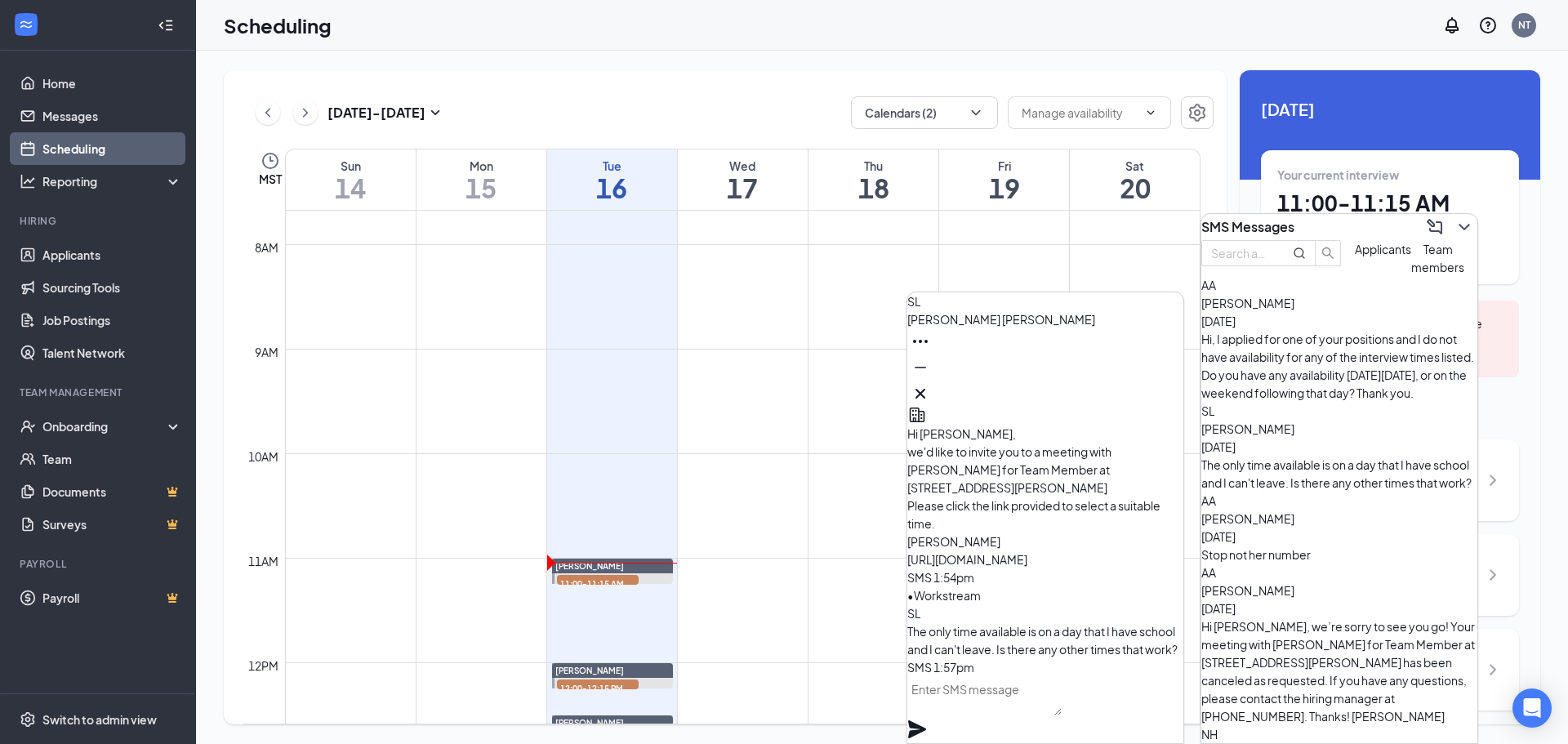
click at [1291, 310] on span "Adrian Anaya" at bounding box center [1247, 302] width 93 height 15
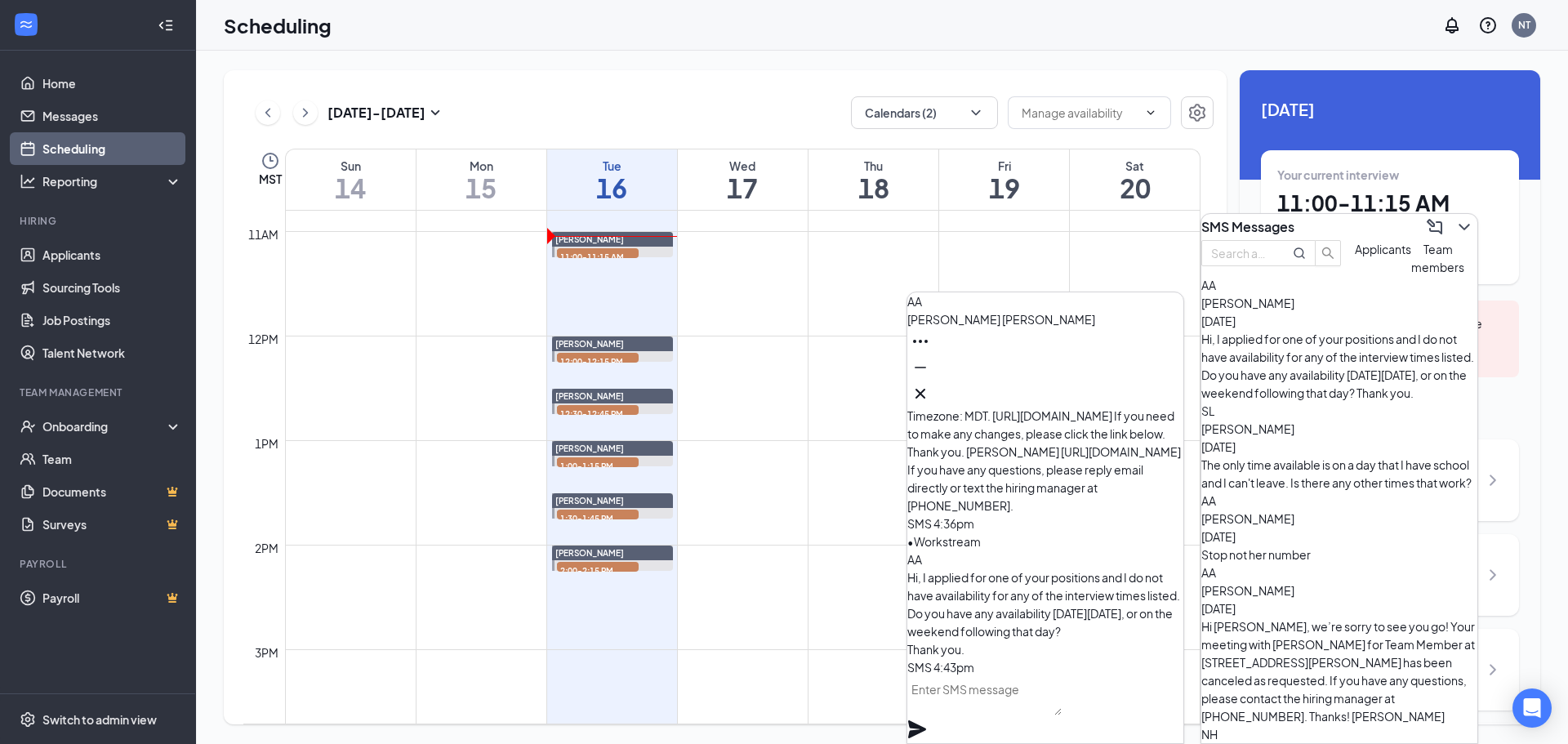
click at [1297, 545] on div "Stop not her number" at bounding box center [1339, 554] width 276 height 18
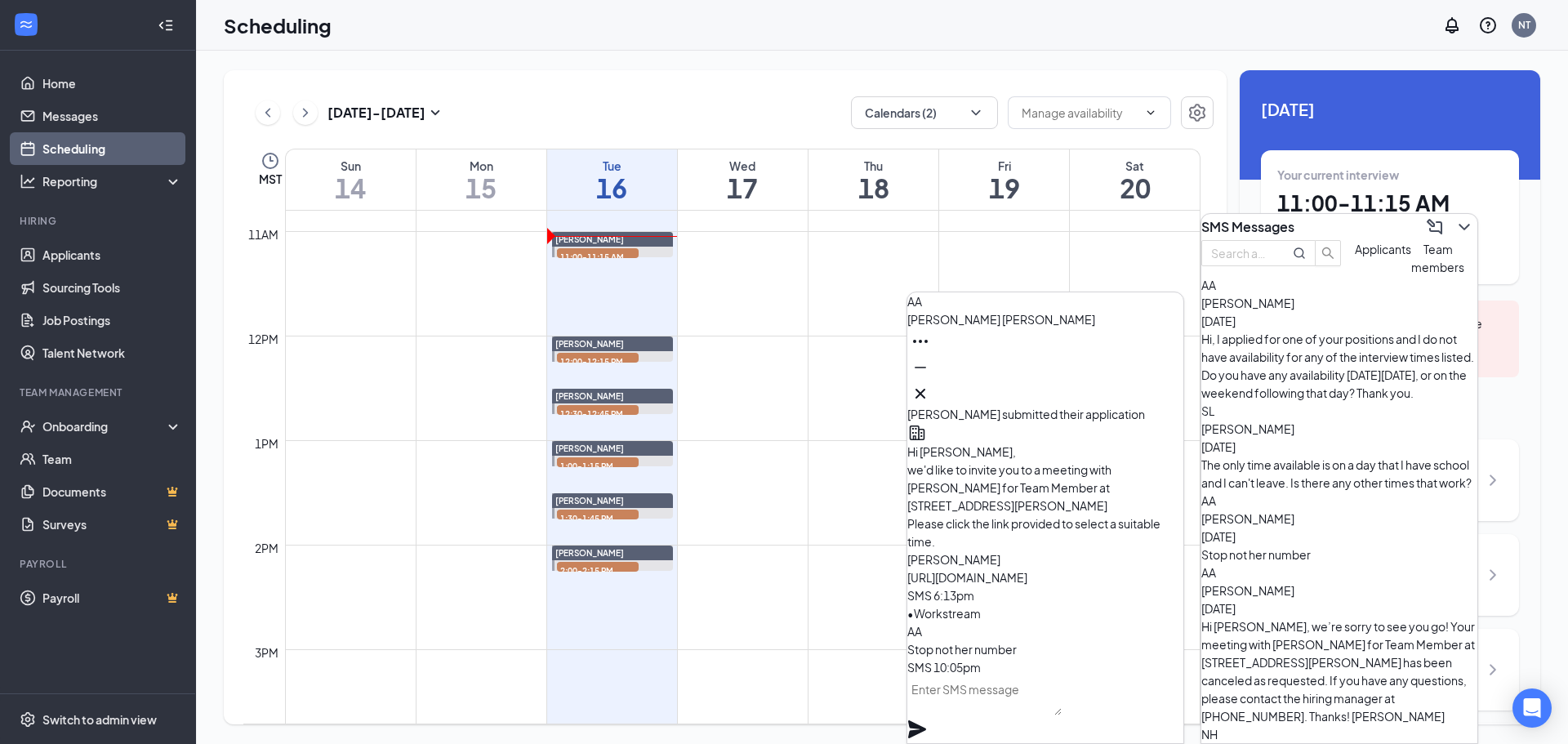
click at [1334, 617] on div "Hi Alejandra, we’re sorry to see you go! Your meeting with Culver's for Team Me…" at bounding box center [1339, 671] width 276 height 107
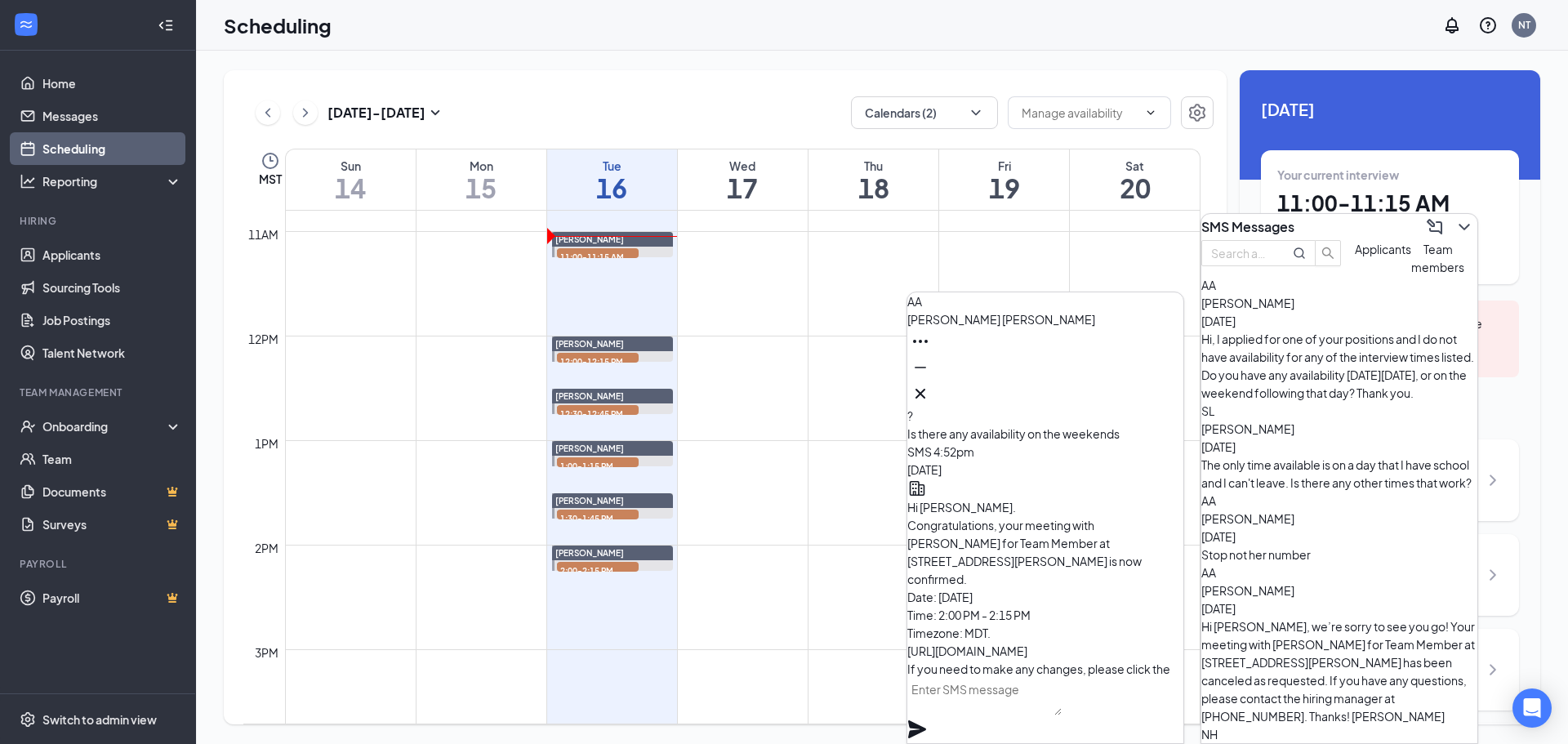
scroll to position [-571, 0]
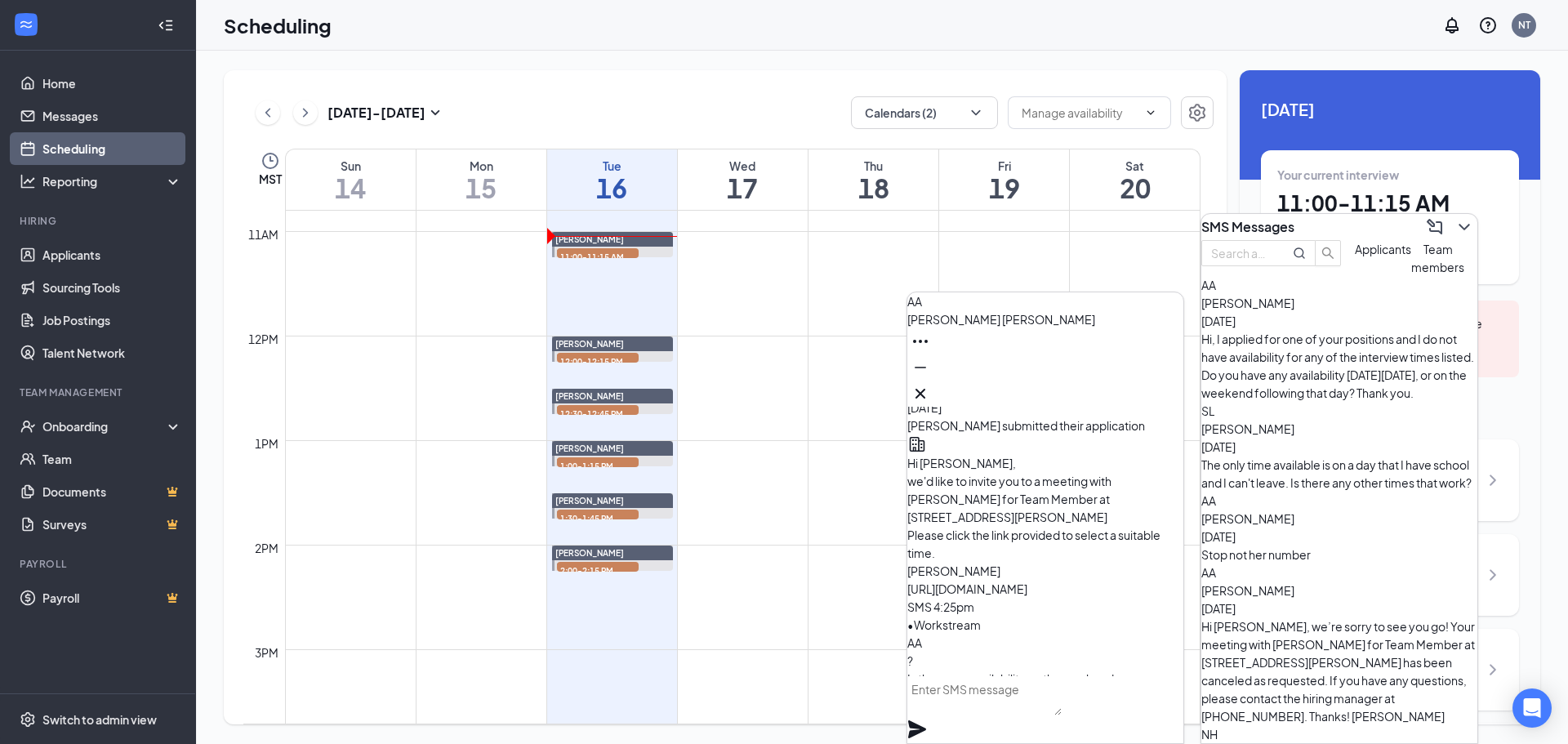
click at [1285, 545] on div "Stop not her number" at bounding box center [1339, 554] width 276 height 18
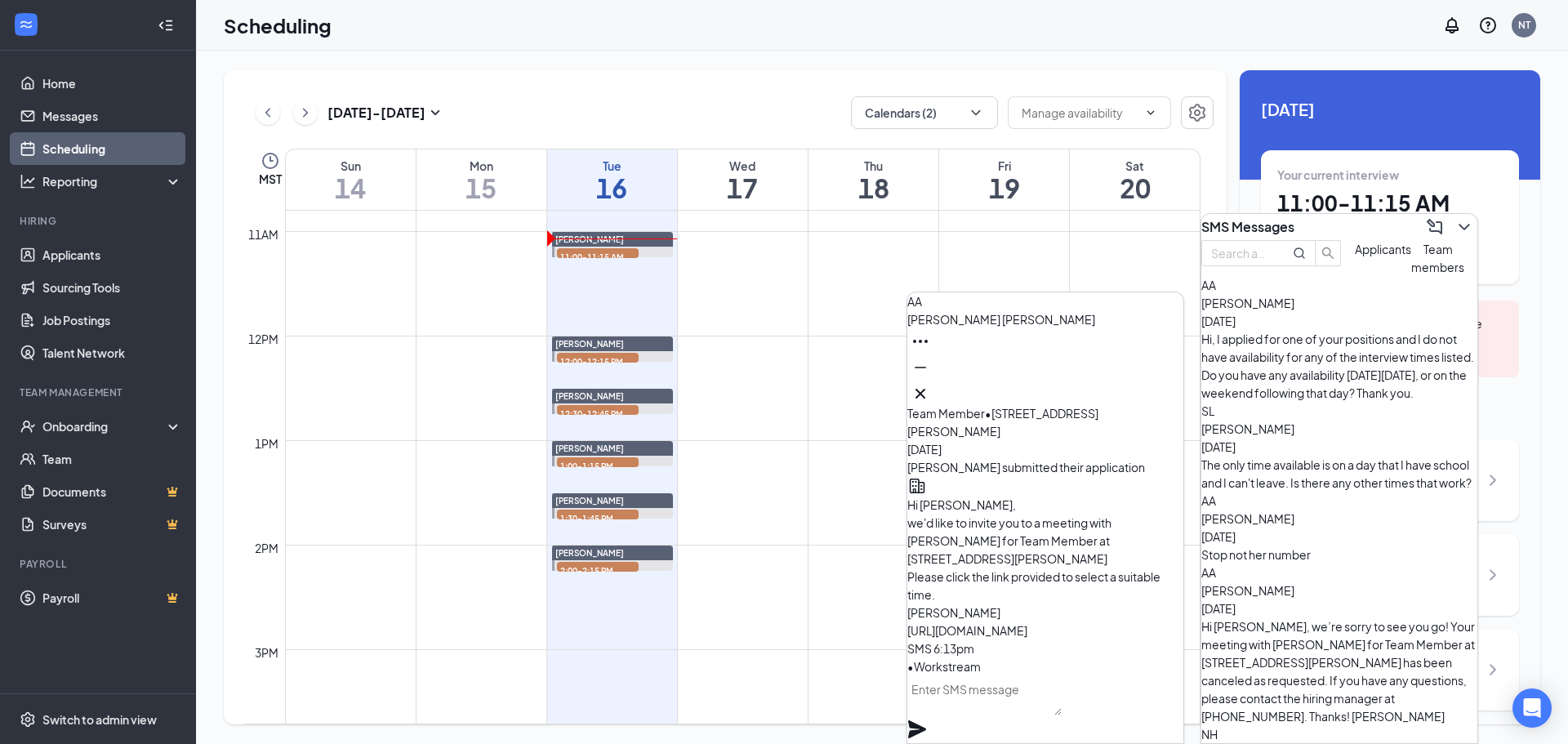
scroll to position [0, 0]
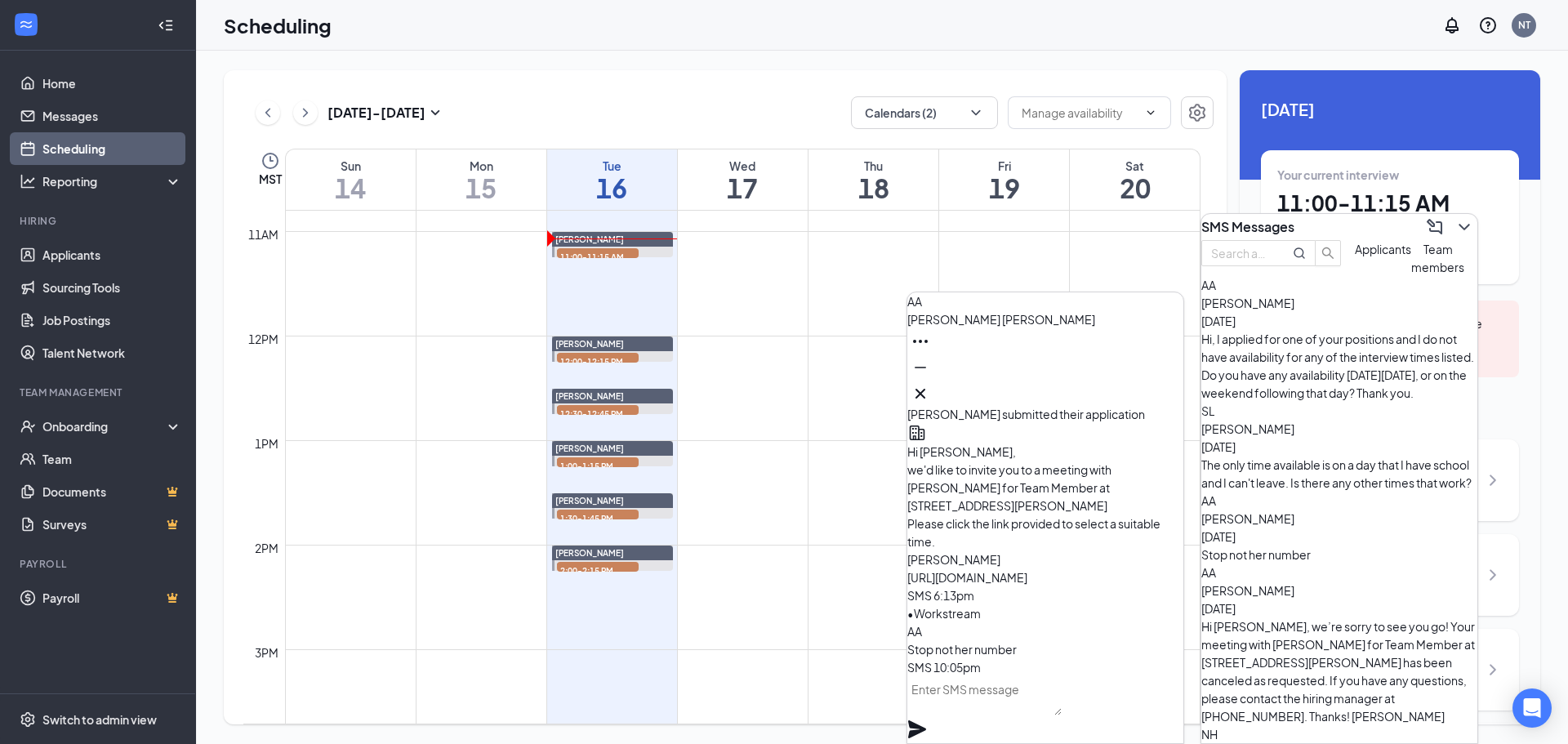
click at [1330, 371] on div "Hi, I applied for one of your positions and I do not have availability for any …" at bounding box center [1339, 366] width 276 height 72
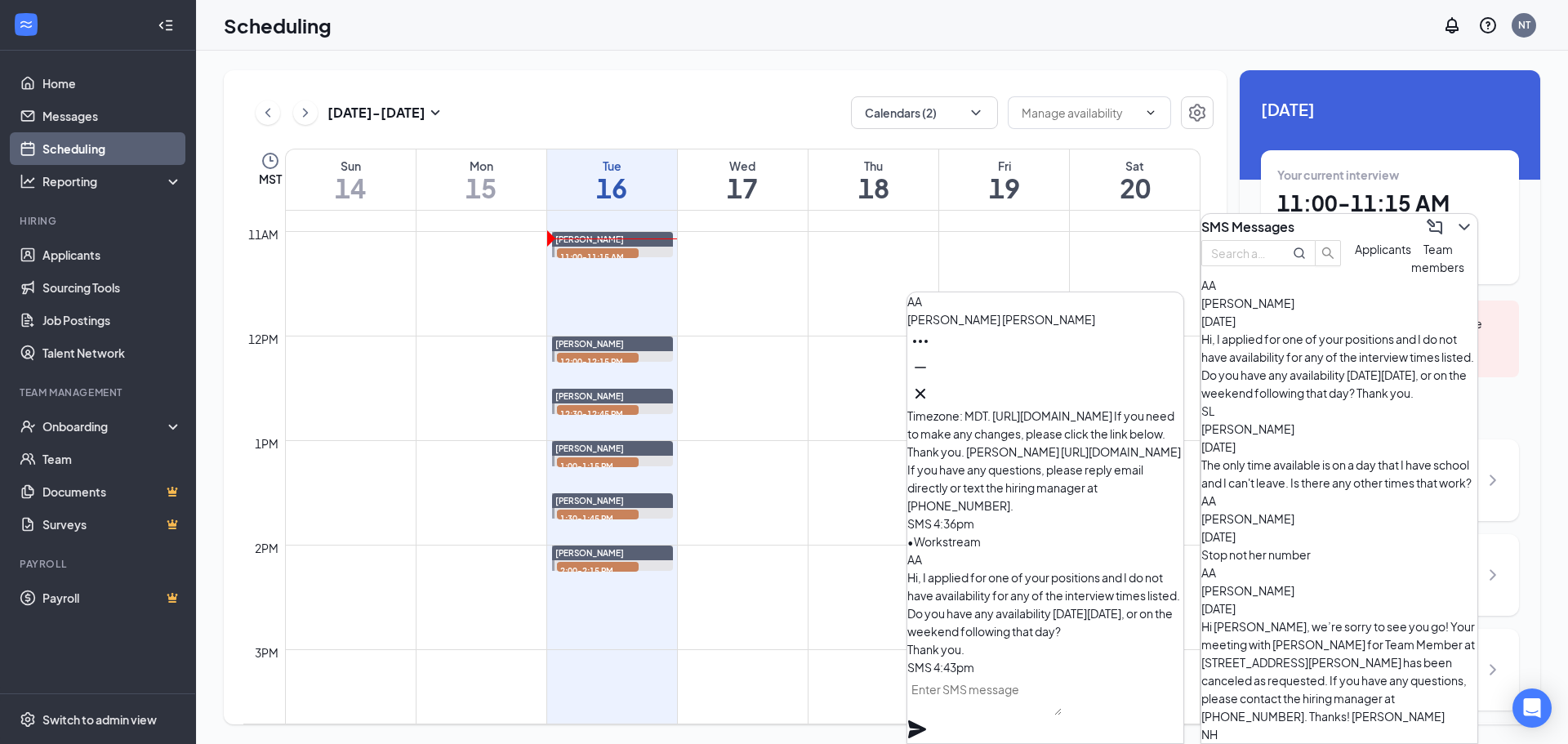
click at [996, 327] on span "Adrian Anaya" at bounding box center [1001, 319] width 188 height 15
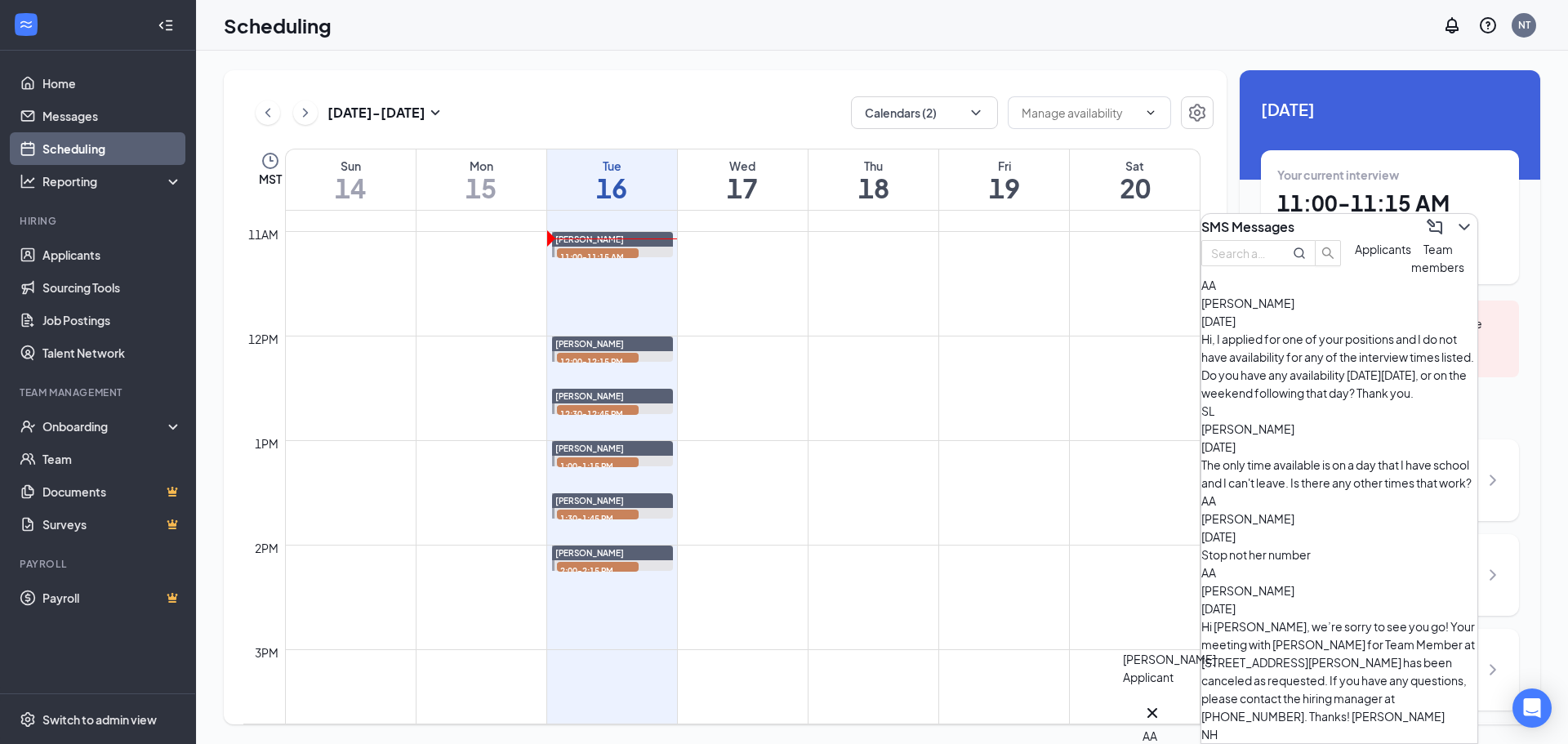
click at [1148, 713] on div "AA" at bounding box center [1152, 724] width 19 height 42
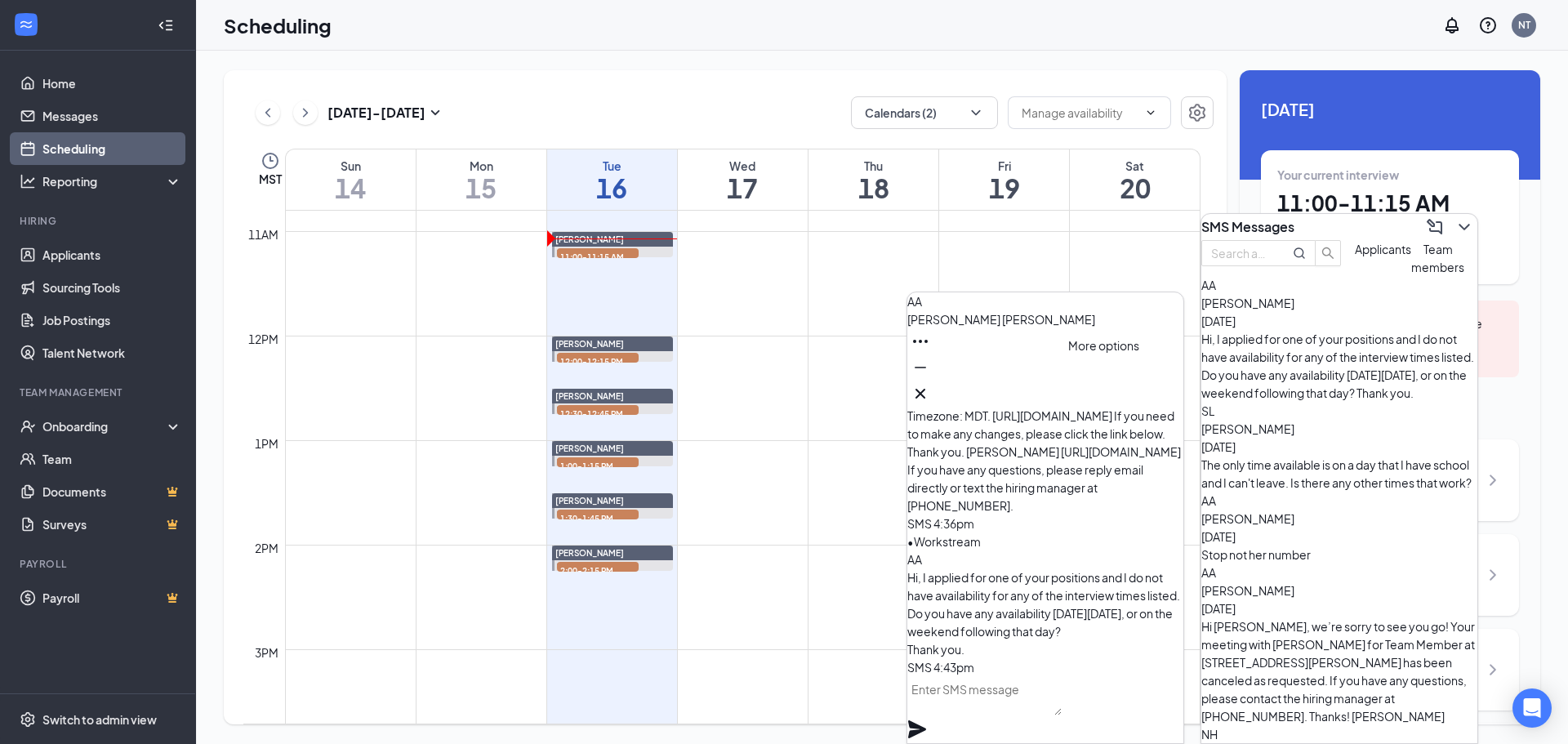
click at [930, 351] on icon "Ellipses" at bounding box center [920, 341] width 19 height 19
click at [1140, 428] on link "View message history" at bounding box center [1160, 418] width 117 height 18
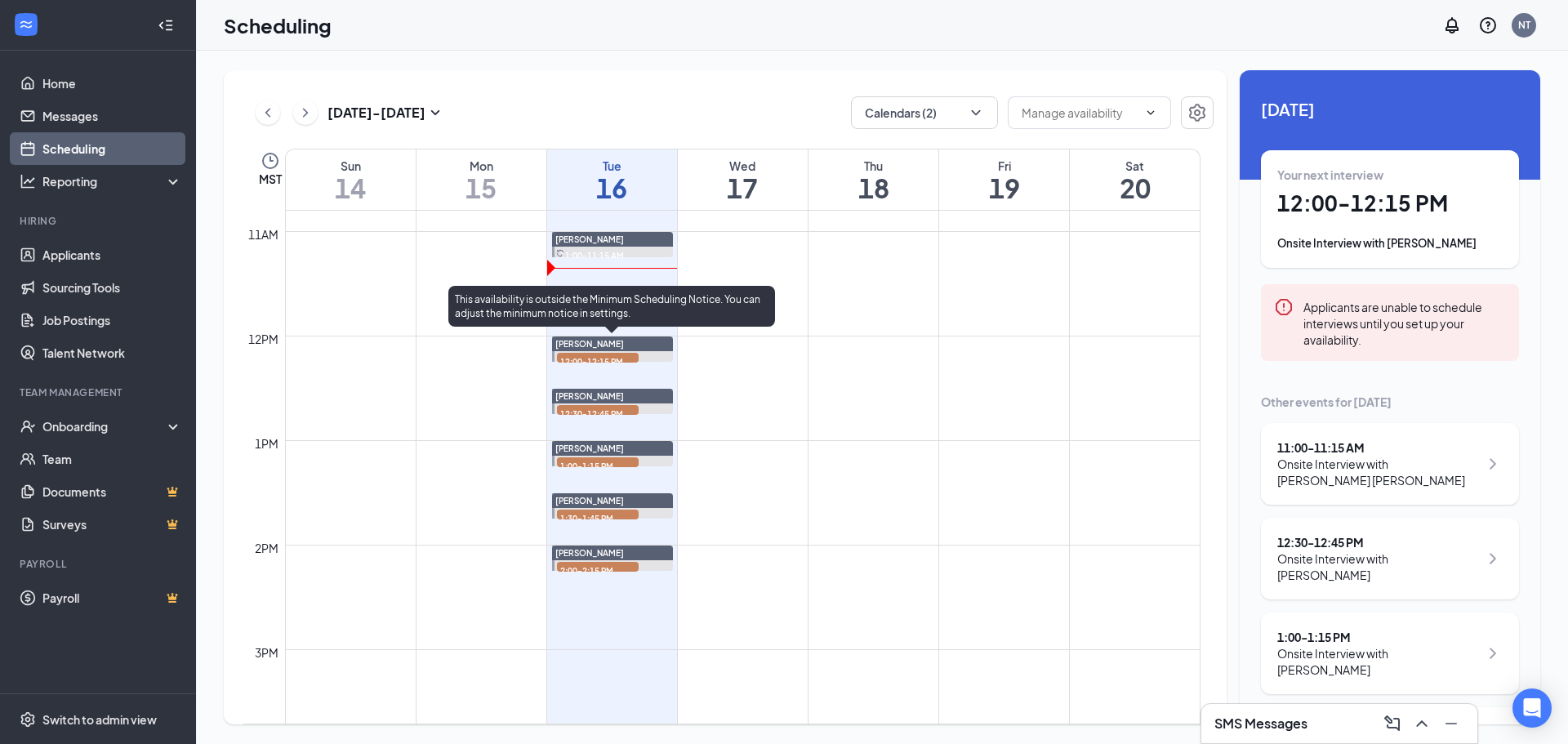
click at [631, 356] on span "12:00-12:15 PM" at bounding box center [597, 361] width 81 height 17
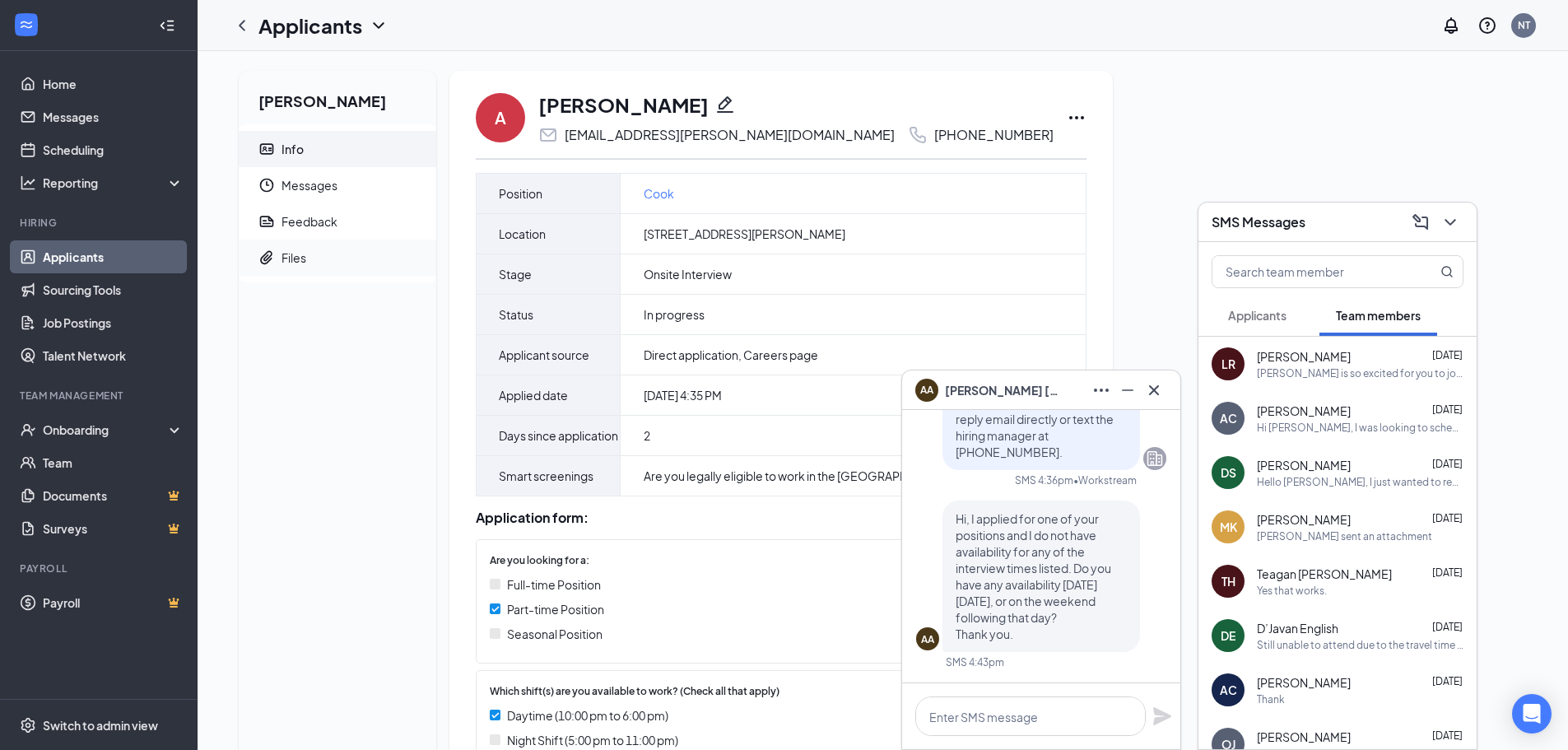
click at [347, 255] on span "Files" at bounding box center [352, 257] width 142 height 36
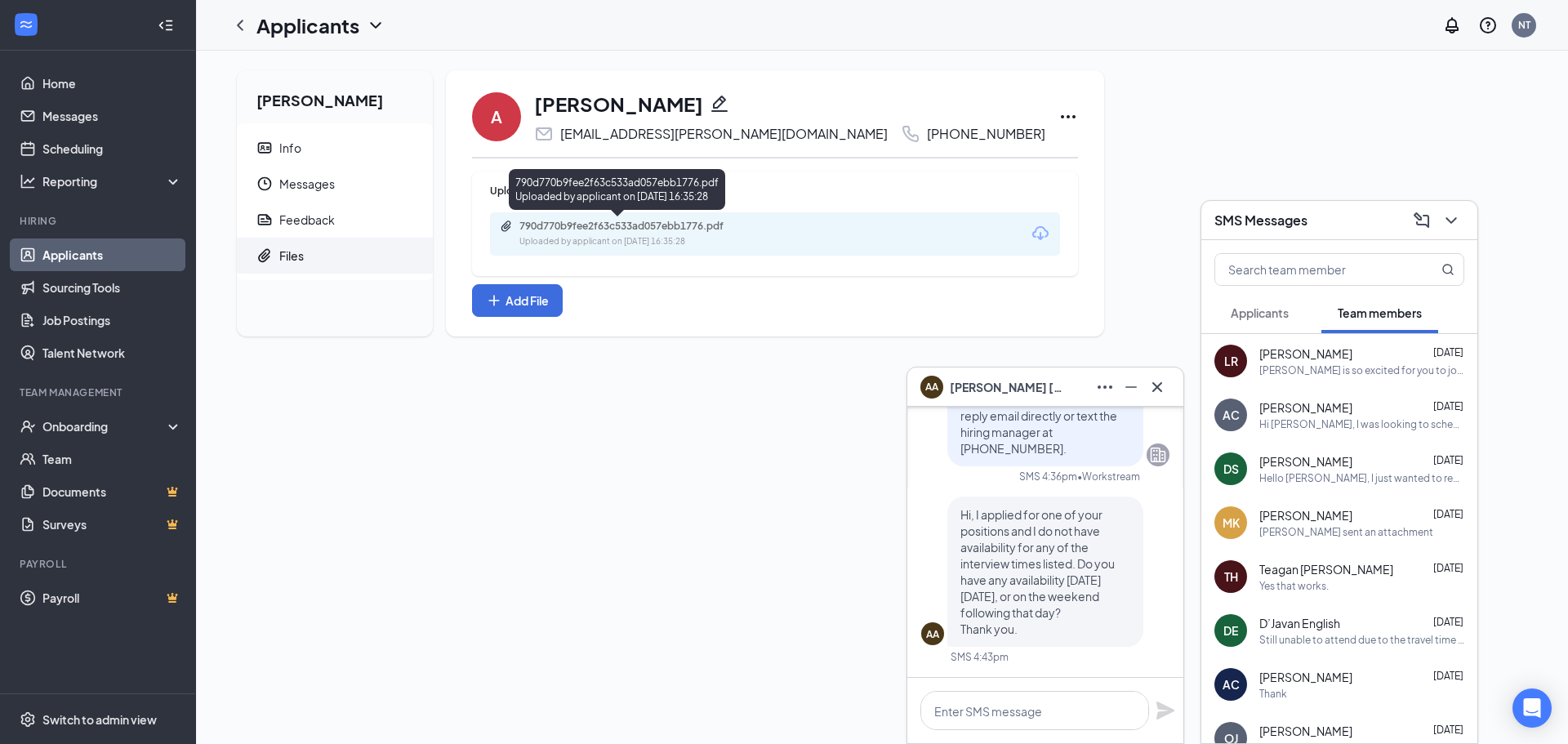
click at [589, 229] on div "790d770b9fee2f63c533ad057ebb1776.pdf" at bounding box center [633, 225] width 229 height 13
click at [1458, 221] on icon "ChevronDown" at bounding box center [1451, 220] width 19 height 19
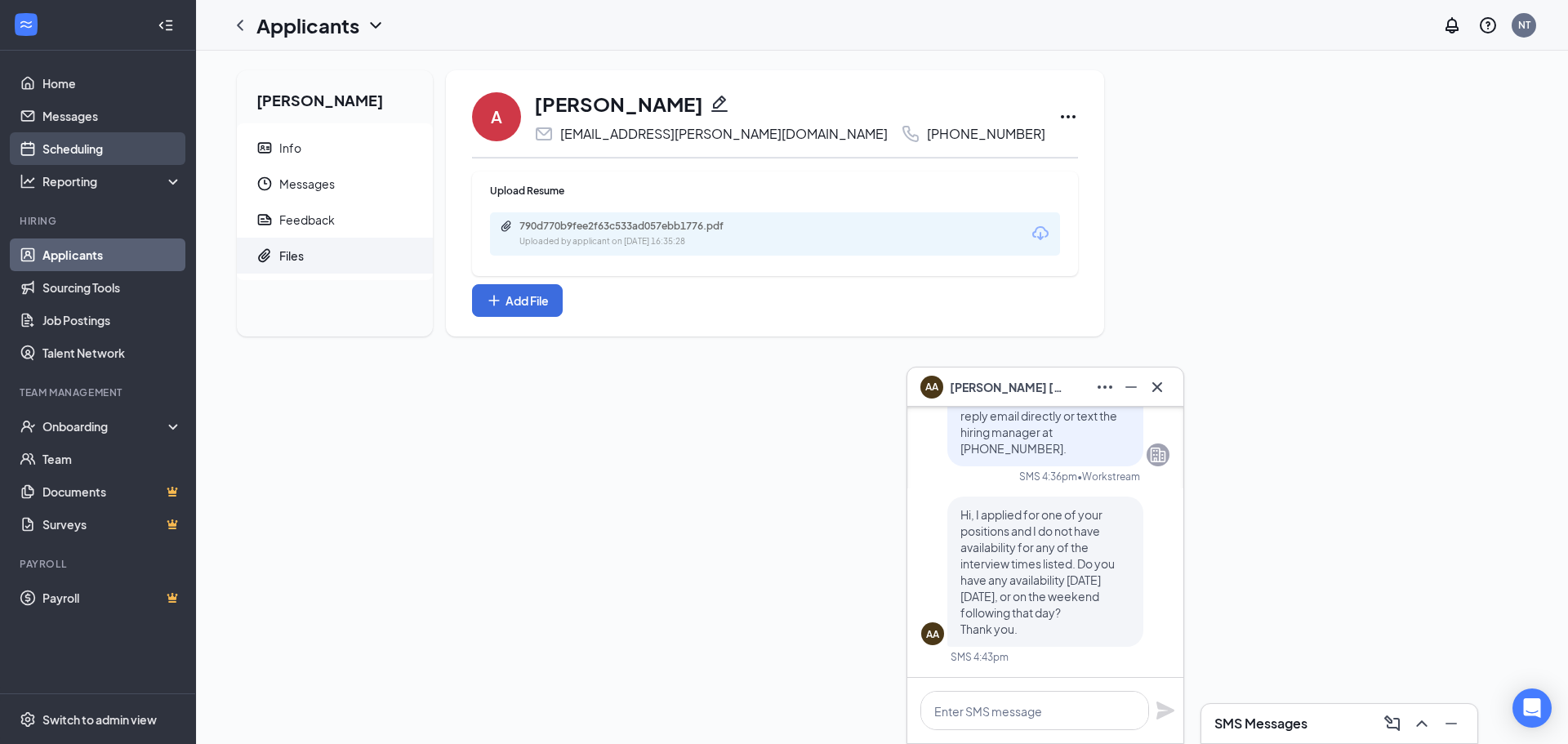
click at [50, 156] on link "Scheduling" at bounding box center [113, 148] width 140 height 32
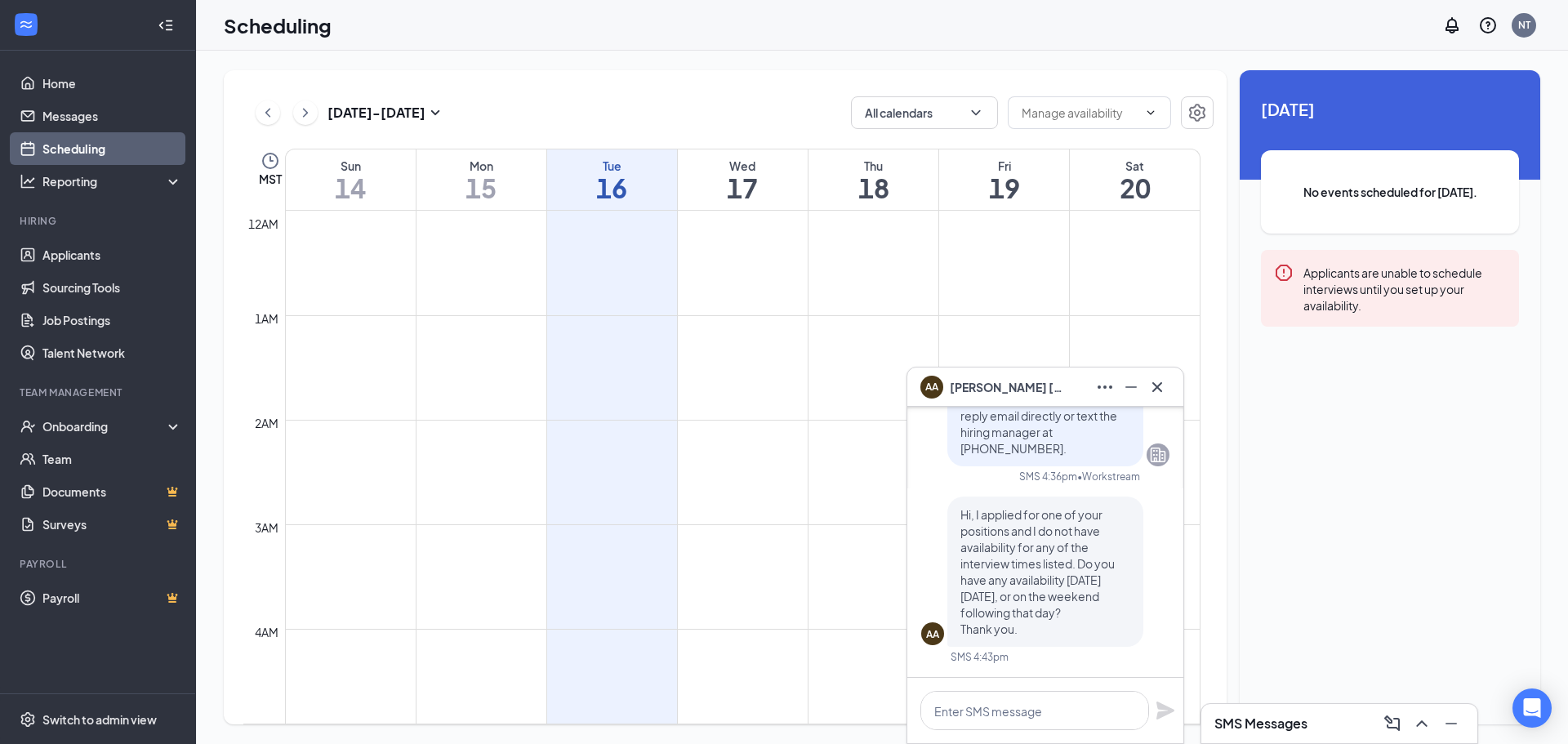
scroll to position [803, 0]
click at [1157, 390] on icon "Cross" at bounding box center [1157, 387] width 19 height 19
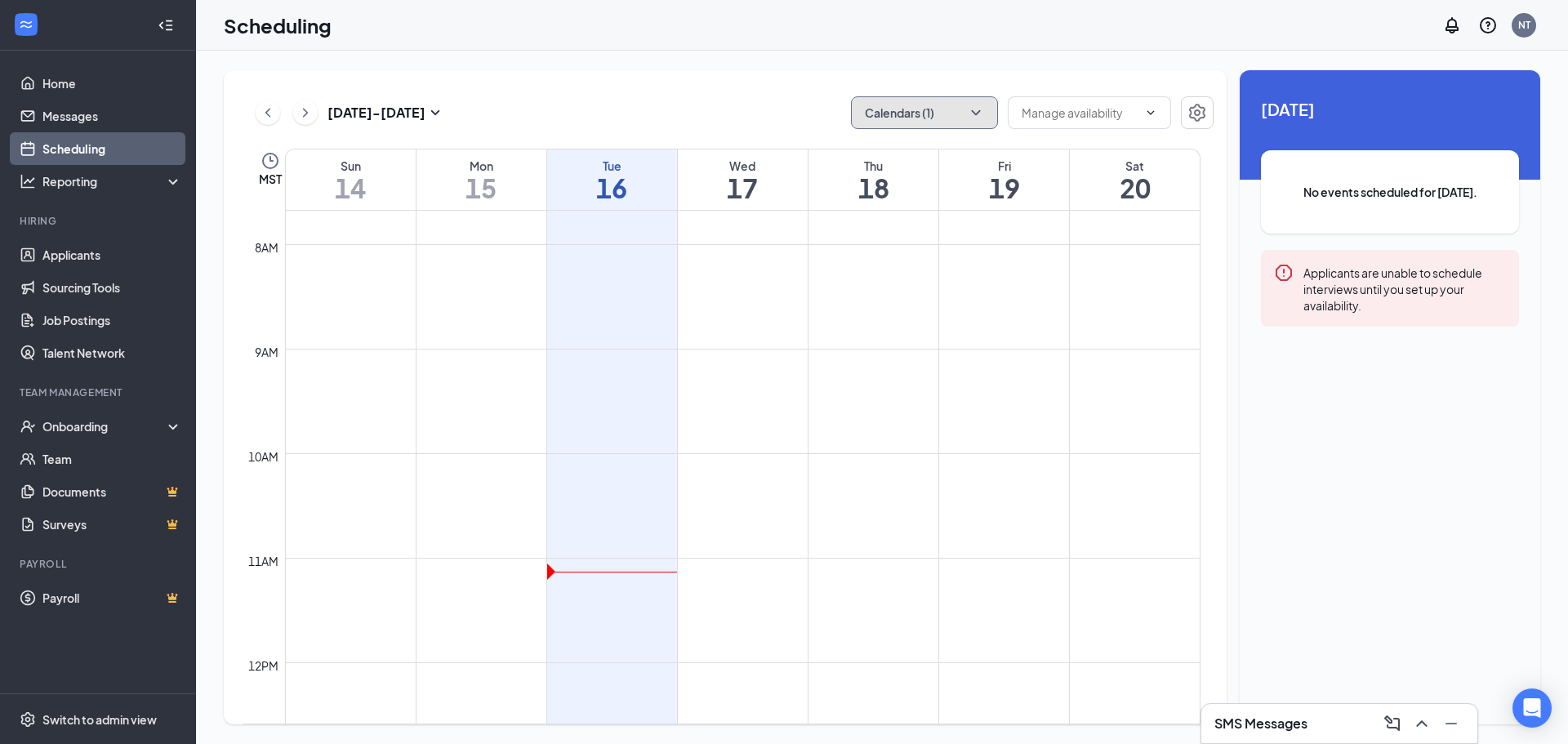
click at [987, 109] on button "Calendars (1)" at bounding box center [924, 112] width 147 height 32
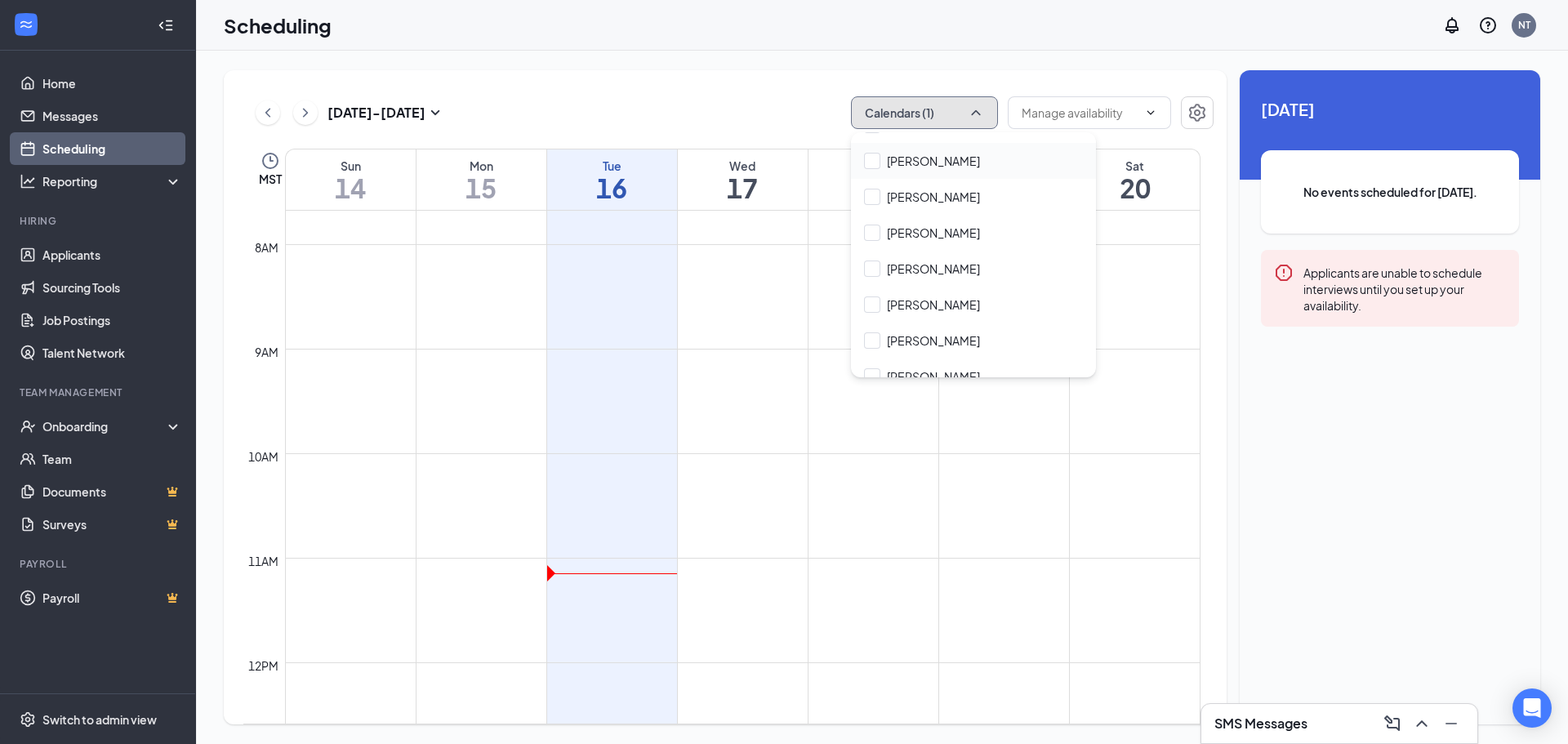
scroll to position [816, 0]
click at [942, 302] on input "Sam Cartwright" at bounding box center [922, 303] width 116 height 17
checkbox input "true"
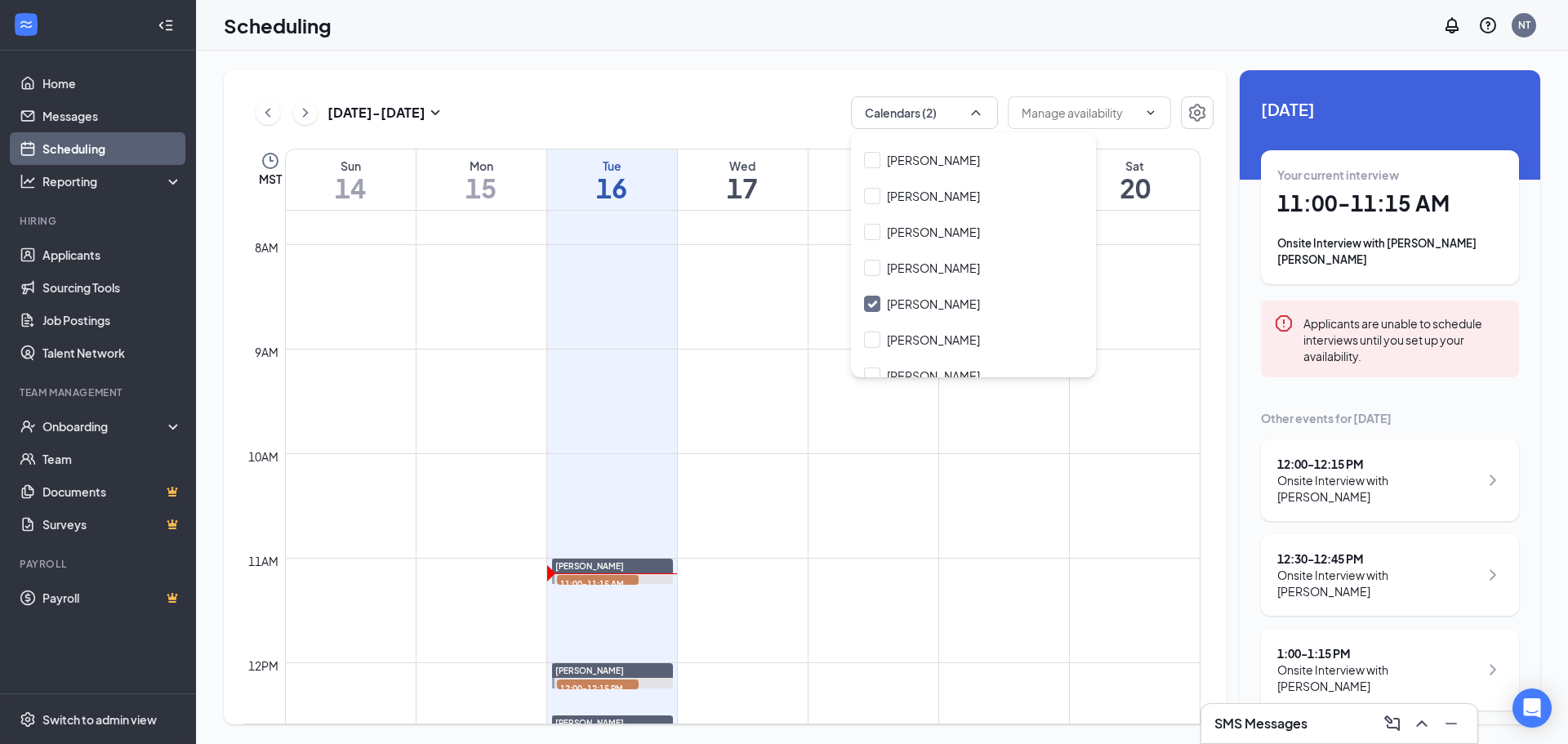
click at [1396, 205] on h1 "11:00 - 11:15 AM" at bounding box center [1390, 203] width 225 height 28
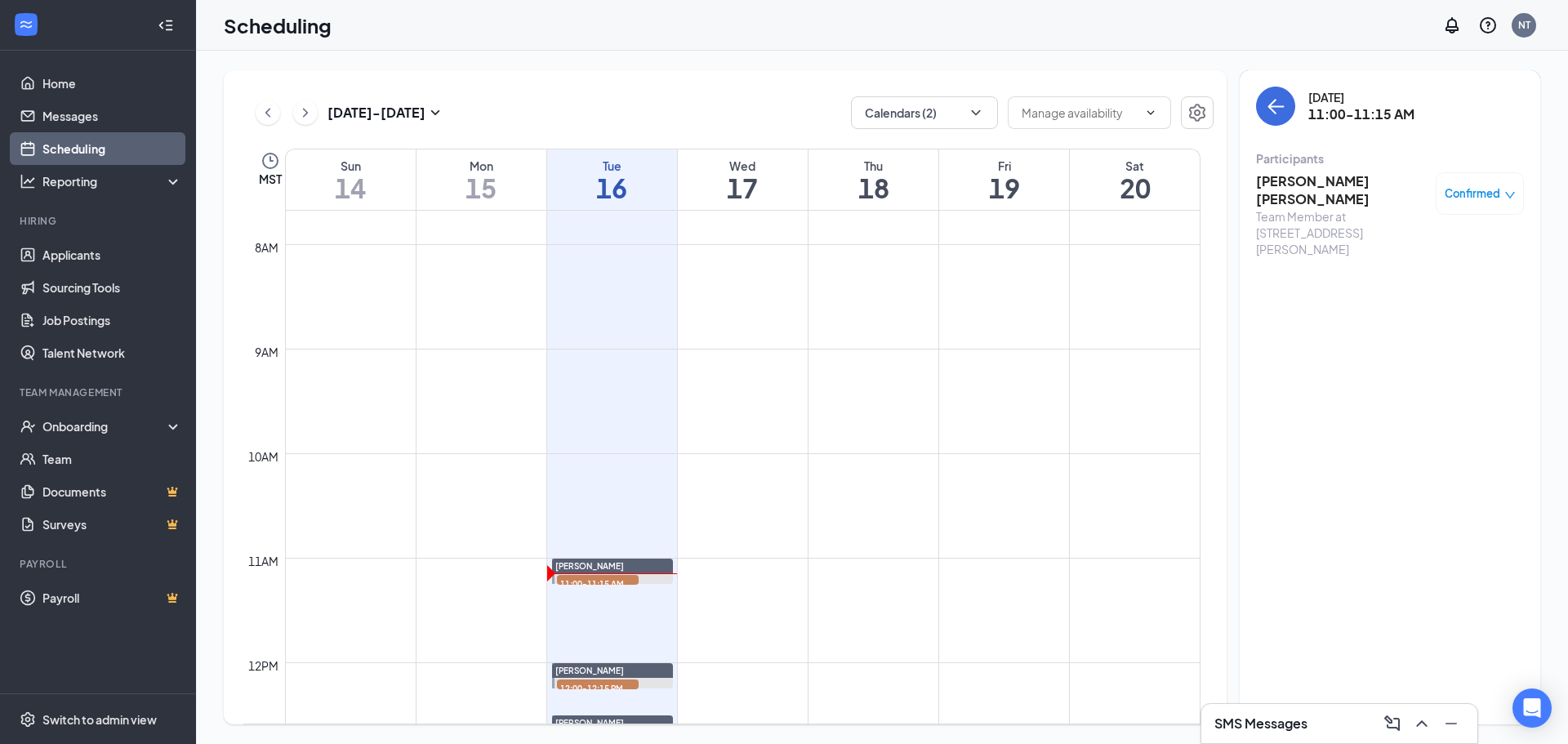
click at [1486, 183] on div "Confirmed" at bounding box center [1479, 193] width 88 height 43
click at [1490, 196] on div "Confirmed" at bounding box center [1480, 193] width 71 height 17
click at [1333, 208] on div "Team Member at 359 - Thompson Pkwy" at bounding box center [1342, 232] width 171 height 49
click at [1323, 180] on h3 "Becker Gomez" at bounding box center [1342, 189] width 171 height 36
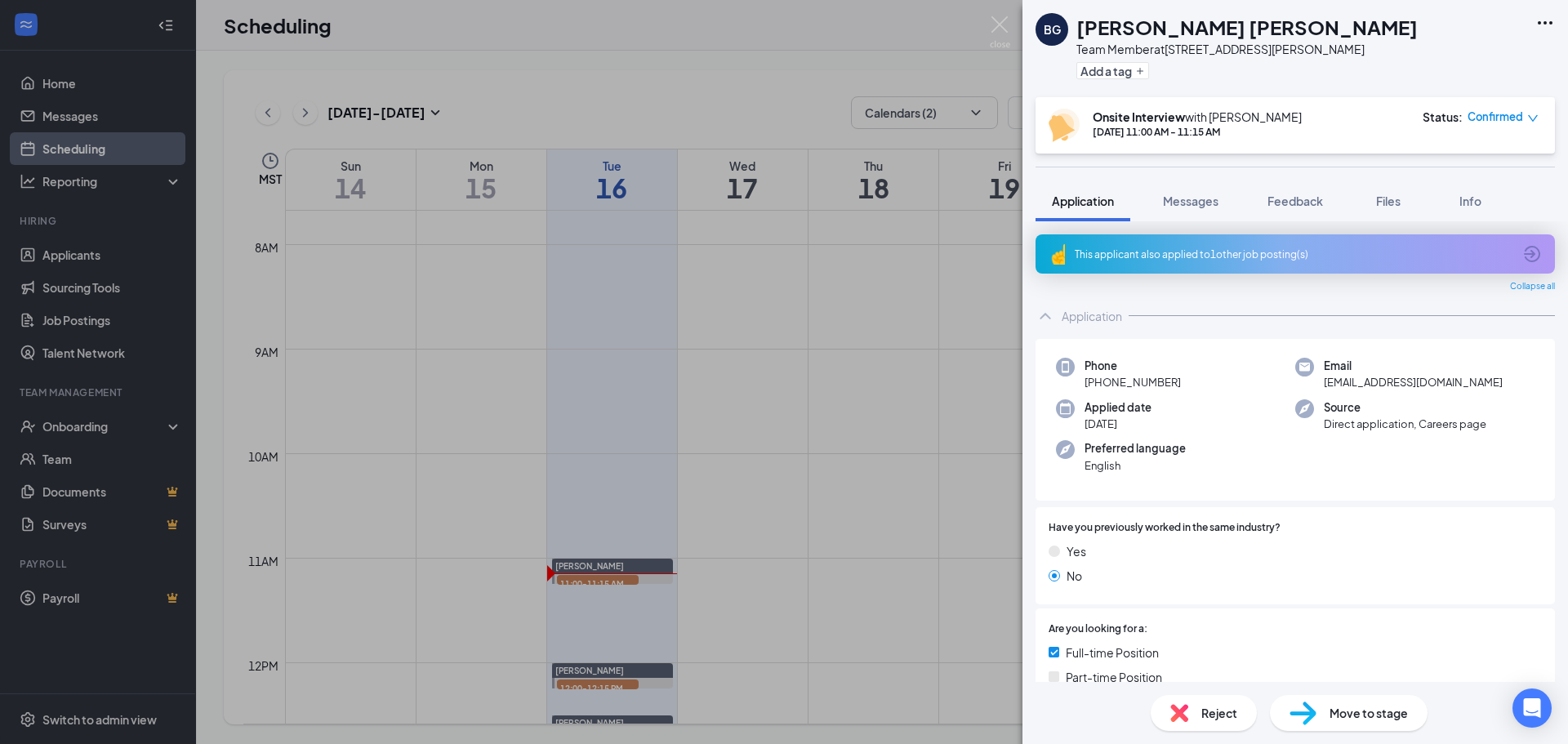
click at [1205, 720] on span "Reject" at bounding box center [1219, 713] width 36 height 18
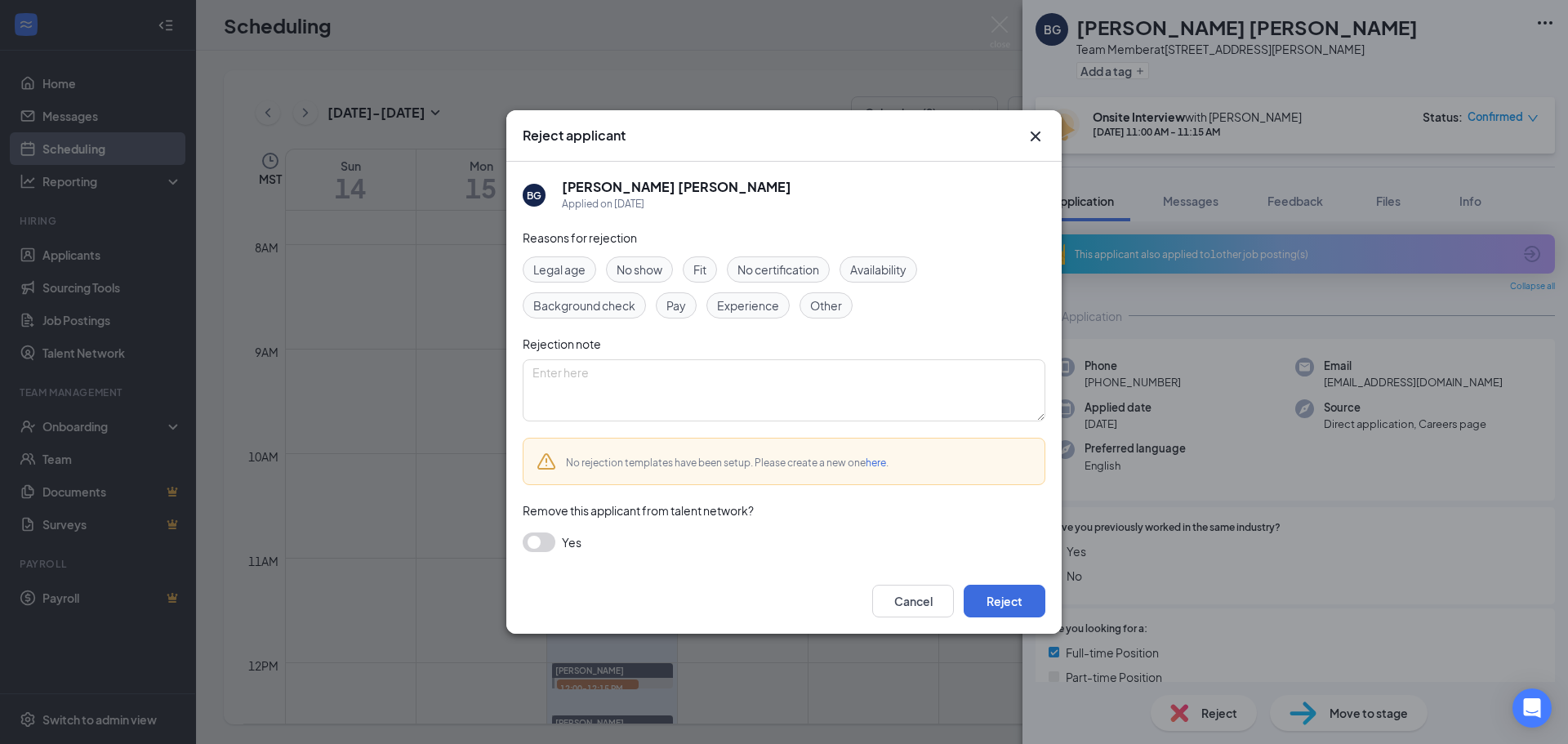
click at [696, 268] on span "Fit" at bounding box center [700, 269] width 13 height 18
click at [531, 544] on button "button" at bounding box center [538, 541] width 32 height 19
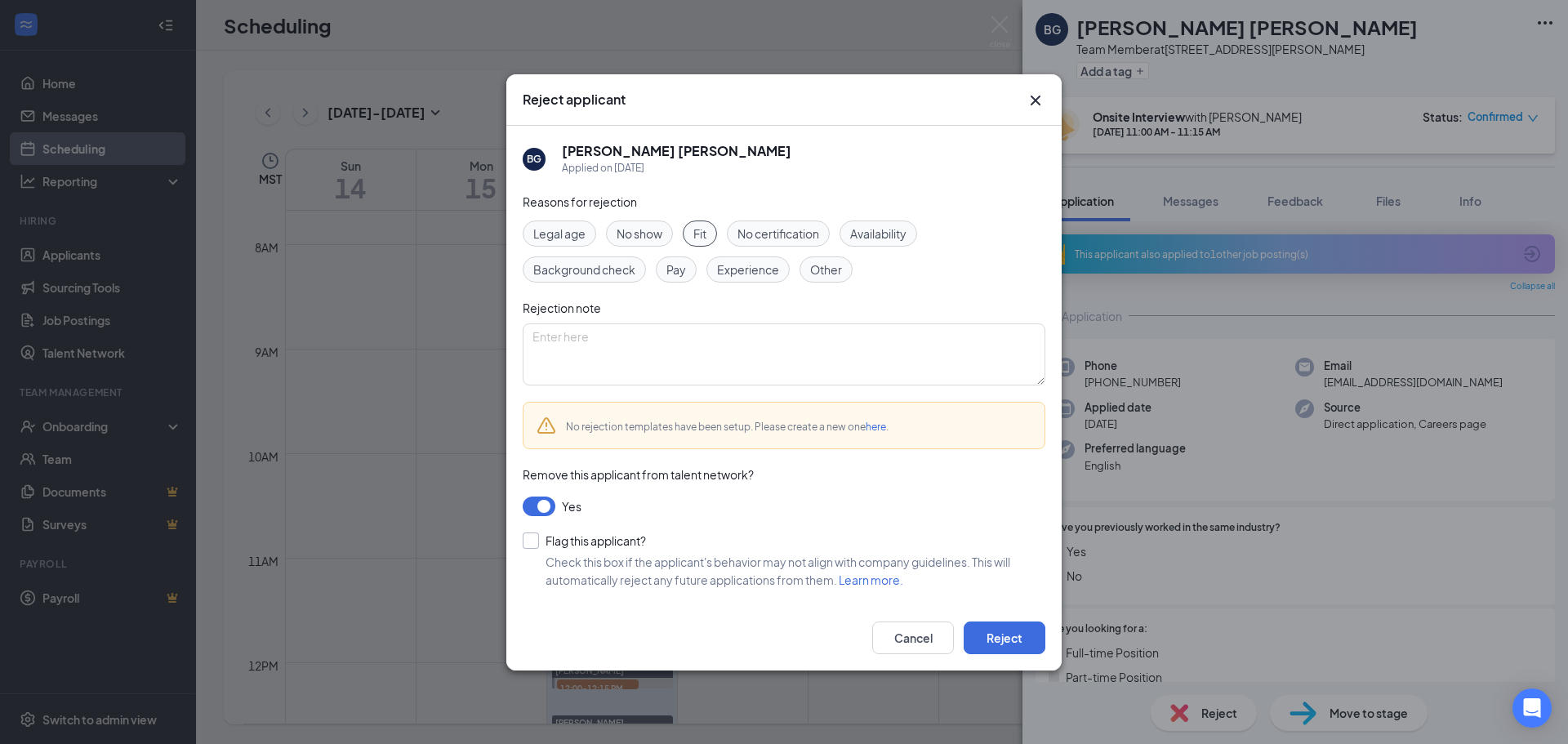
click at [528, 535] on input "Flag this applicant?" at bounding box center [584, 540] width 123 height 17
checkbox input "true"
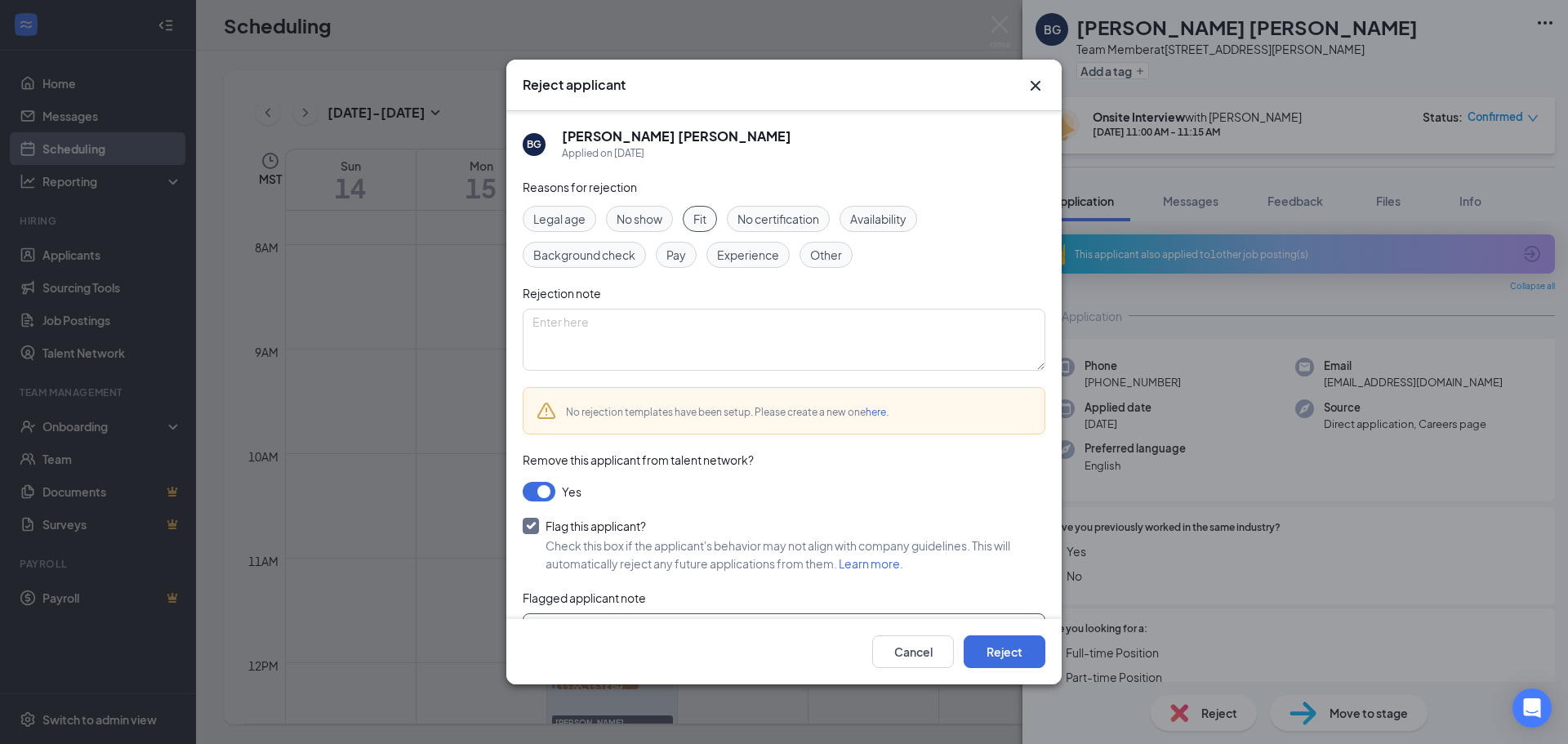
scroll to position [72, 0]
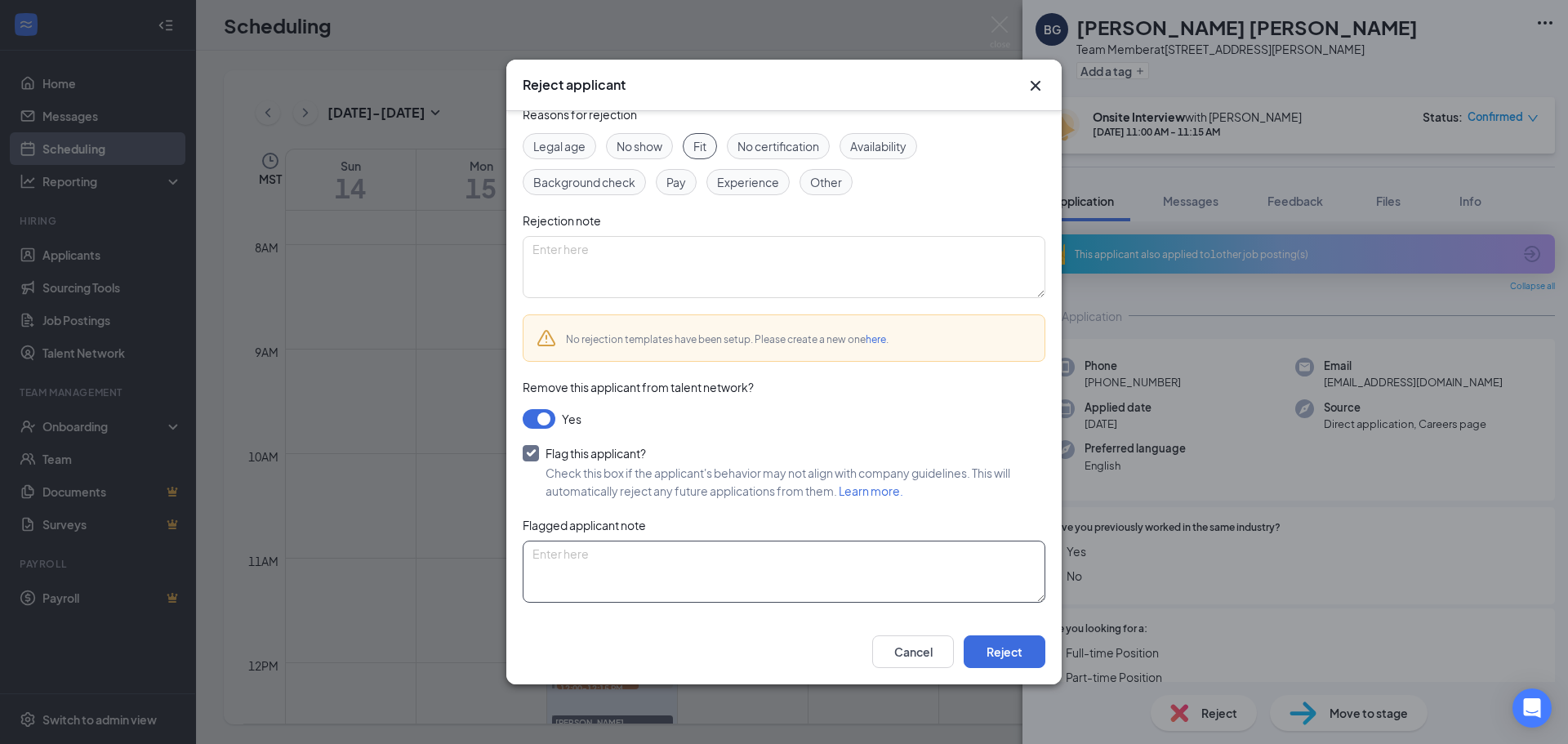
click at [809, 570] on textarea at bounding box center [784, 571] width 522 height 62
type textarea "Inappropriate behavior during interview"
click at [1019, 658] on button "Reject" at bounding box center [1004, 651] width 81 height 32
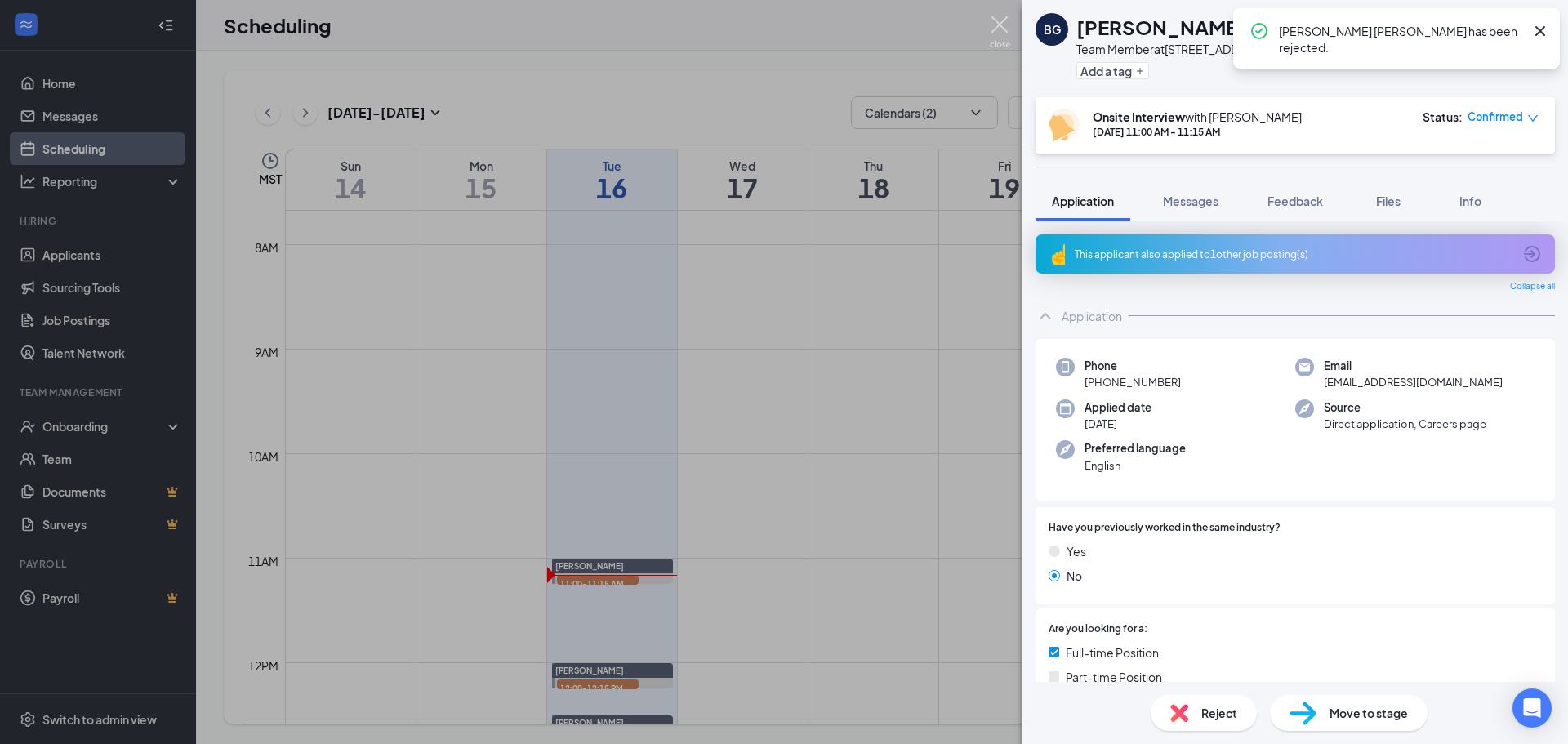
click at [998, 27] on img at bounding box center [999, 32] width 20 height 31
